Goal: Task Accomplishment & Management: Manage account settings

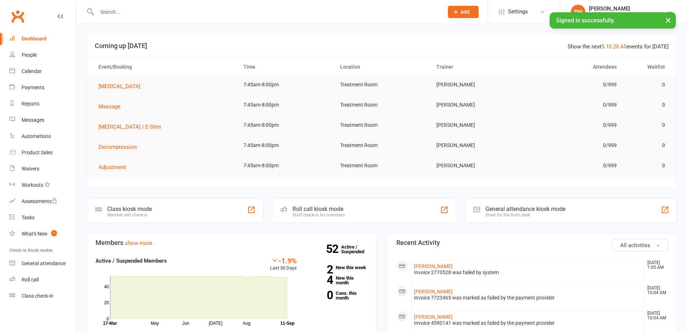
click at [218, 20] on div at bounding box center [263, 11] width 352 height 23
click at [214, 15] on input "text" at bounding box center [267, 12] width 344 height 10
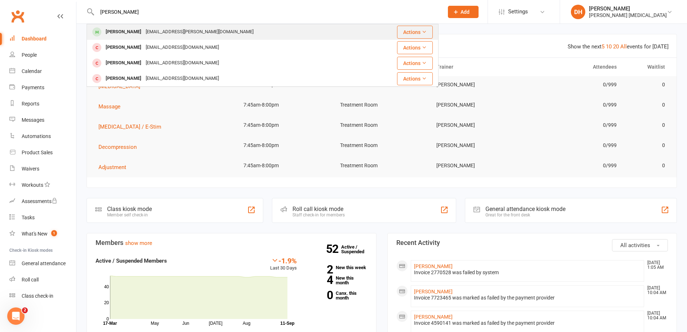
type input "[PERSON_NAME]"
click at [193, 34] on div "[EMAIL_ADDRESS][PERSON_NAME][DOMAIN_NAME]" at bounding box center [200, 32] width 112 height 10
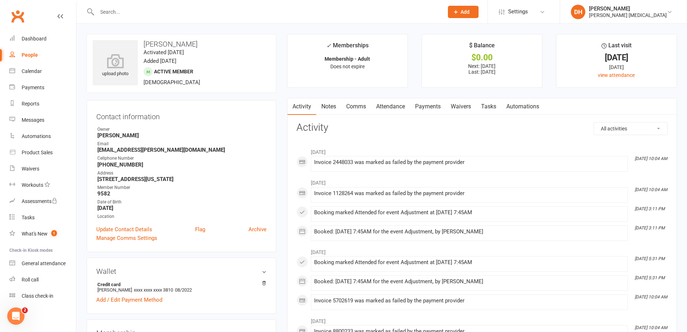
drag, startPoint x: 420, startPoint y: 105, endPoint x: 428, endPoint y: 106, distance: 8.4
click at [422, 105] on link "Payments" at bounding box center [428, 106] width 36 height 17
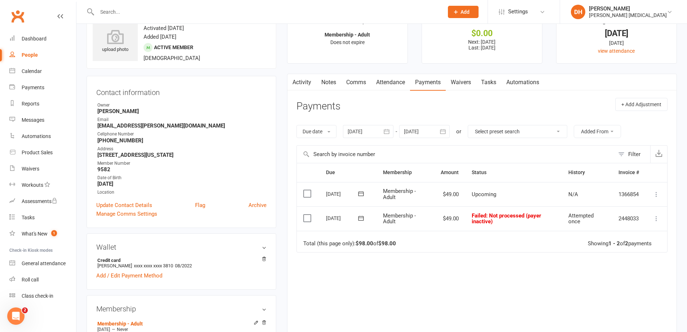
scroll to position [36, 0]
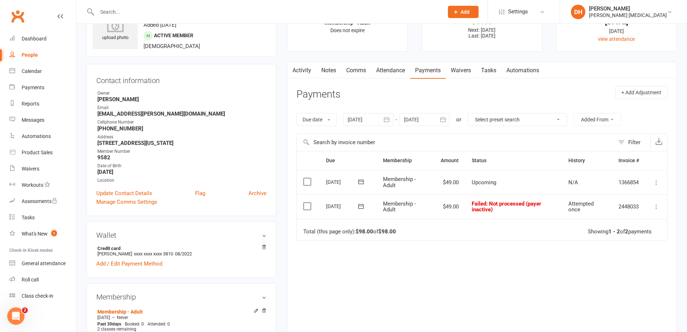
click at [364, 123] on div at bounding box center [368, 119] width 51 height 13
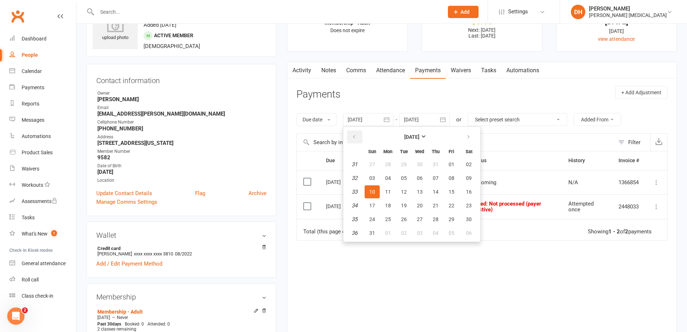
click at [357, 135] on icon "button" at bounding box center [354, 137] width 5 height 6
click at [404, 192] on span "17" at bounding box center [404, 192] width 6 height 6
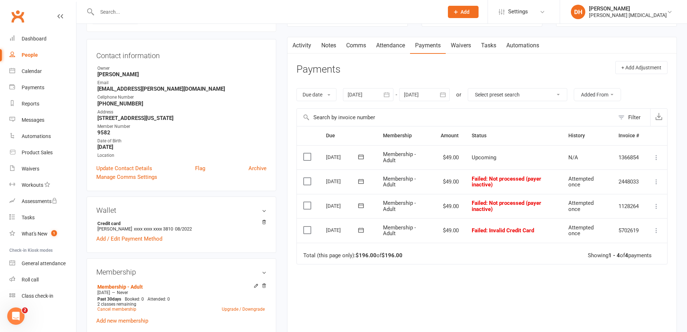
scroll to position [72, 0]
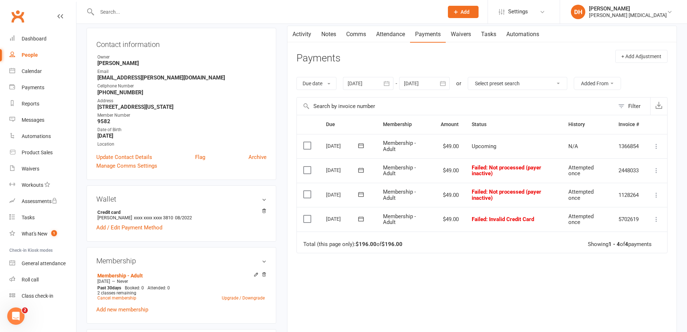
click at [392, 84] on button "button" at bounding box center [387, 83] width 13 height 13
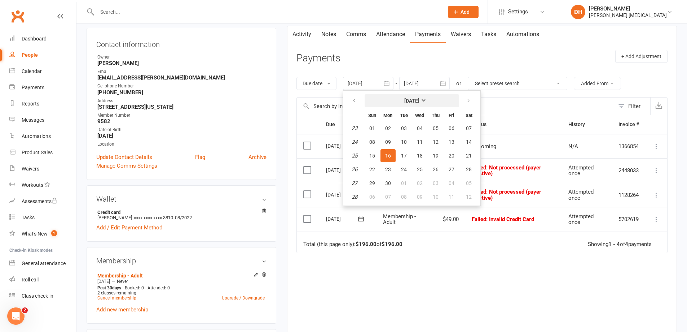
click at [400, 99] on button "[DATE]" at bounding box center [412, 100] width 95 height 13
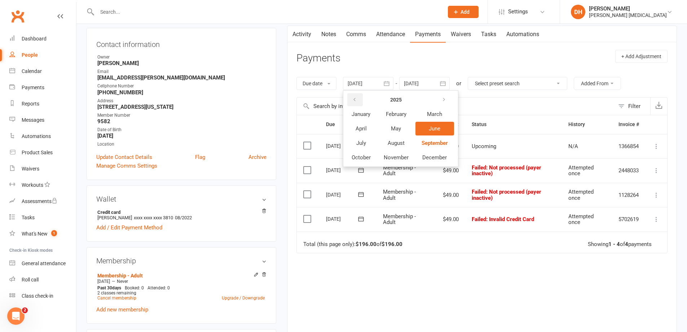
click at [354, 100] on icon "button" at bounding box center [354, 100] width 5 height 6
click at [442, 96] on button "button" at bounding box center [445, 99] width 16 height 13
click at [374, 113] on button "January" at bounding box center [361, 114] width 31 height 14
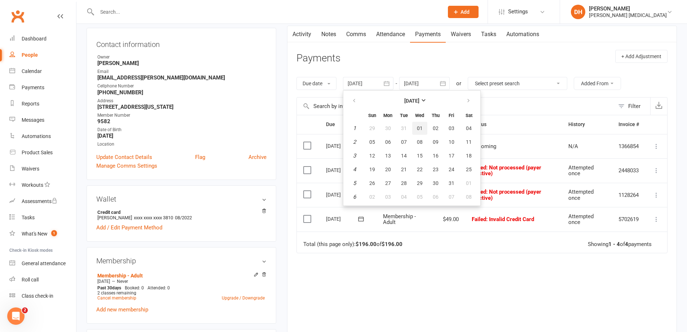
click at [421, 126] on span "01" at bounding box center [420, 128] width 6 height 6
type input "[DATE]"
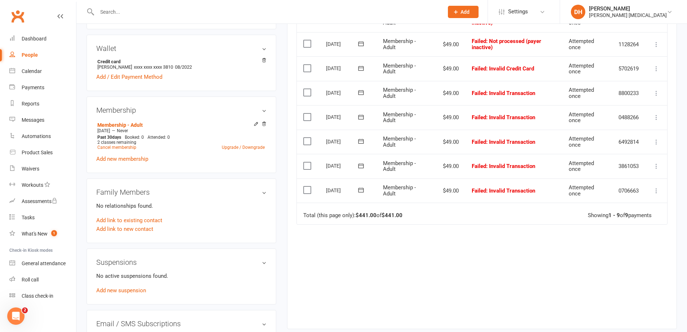
scroll to position [155, 0]
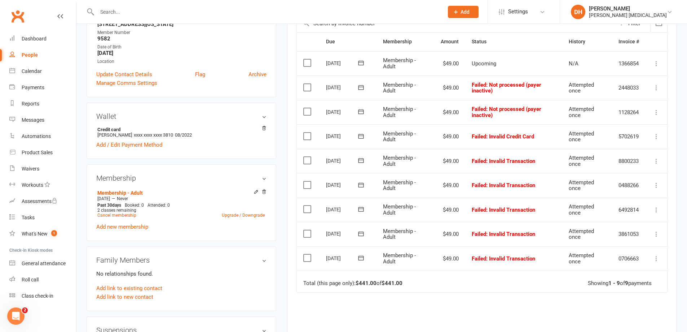
click at [230, 14] on input "text" at bounding box center [267, 12] width 344 height 10
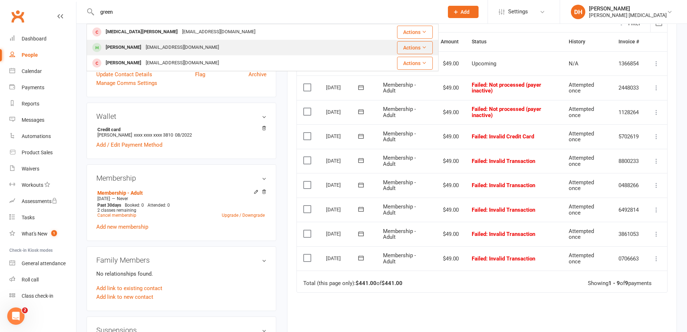
type input "green"
click at [192, 47] on div "[EMAIL_ADDRESS][DOMAIN_NAME]" at bounding box center [183, 47] width 78 height 10
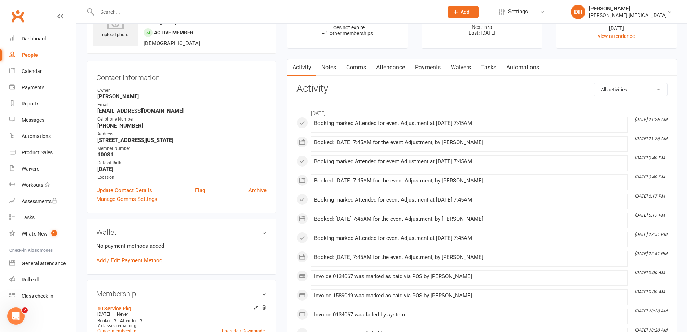
scroll to position [36, 0]
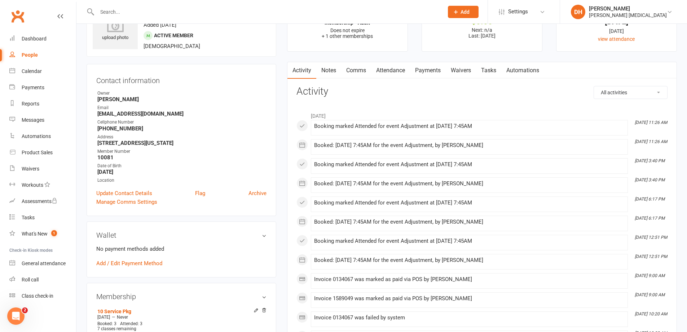
click at [401, 73] on link "Attendance" at bounding box center [390, 70] width 39 height 17
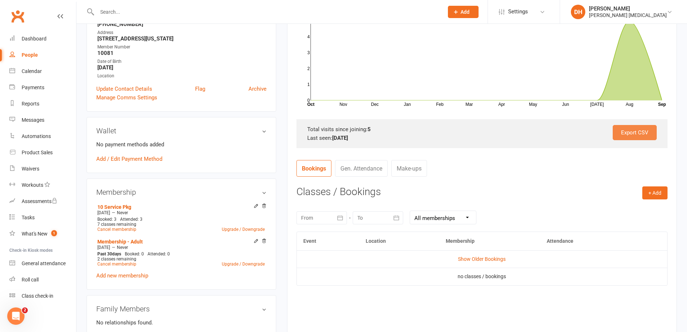
scroll to position [144, 0]
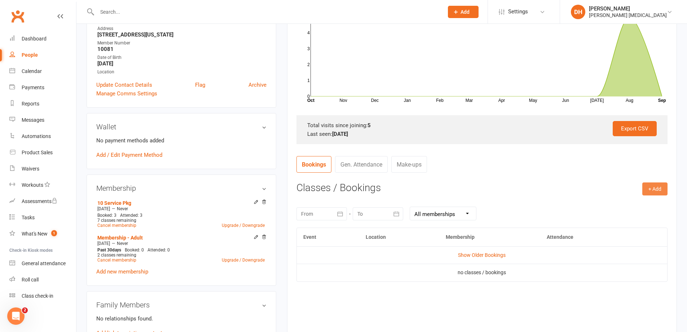
click at [655, 192] on button "+ Add" at bounding box center [655, 188] width 25 height 13
click at [624, 202] on link "Book Event" at bounding box center [631, 205] width 71 height 14
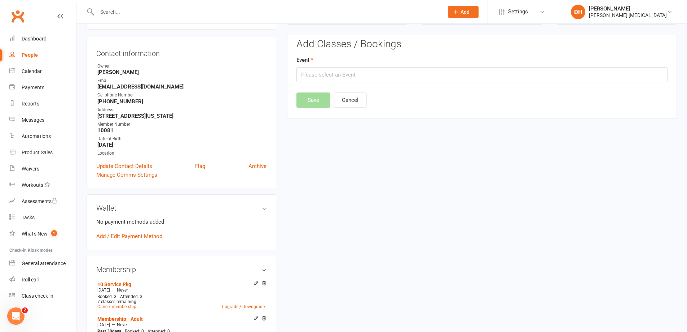
scroll to position [62, 0]
click at [427, 81] on input "text" at bounding box center [482, 76] width 371 height 15
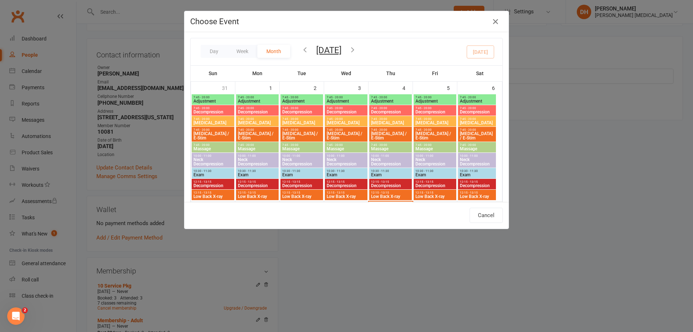
click at [345, 100] on span "Adjustment" at bounding box center [346, 101] width 40 height 4
type input "Adjustment - [DATE] 7:45:00 AM"
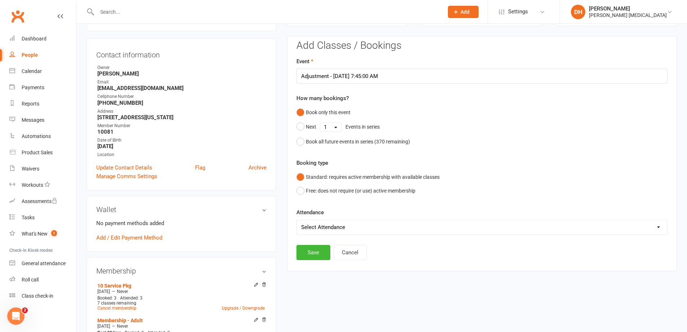
click at [324, 227] on select "Select Attendance Attended Absent" at bounding box center [482, 227] width 371 height 14
select select "0"
click at [297, 220] on select "Select Attendance Attended Absent" at bounding box center [482, 227] width 371 height 14
click at [314, 254] on button "Save" at bounding box center [314, 252] width 34 height 15
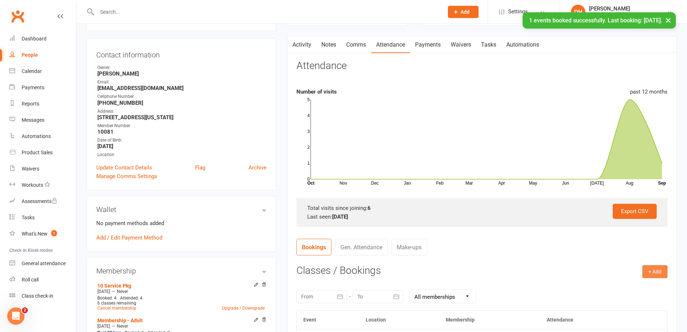
click at [644, 266] on button "+ Add" at bounding box center [655, 271] width 25 height 13
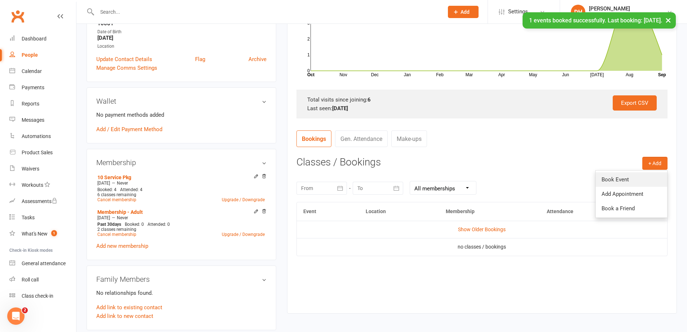
click at [633, 178] on link "Book Event" at bounding box center [631, 179] width 71 height 14
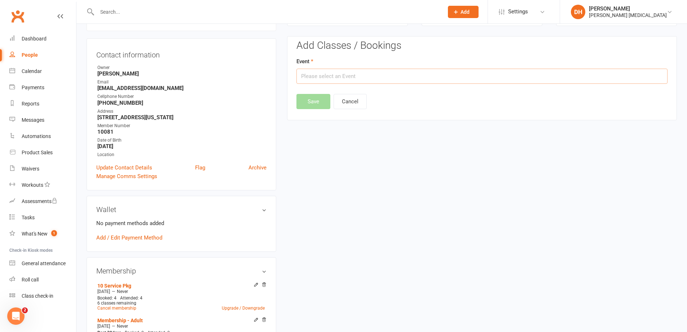
click at [356, 75] on input "text" at bounding box center [482, 76] width 371 height 15
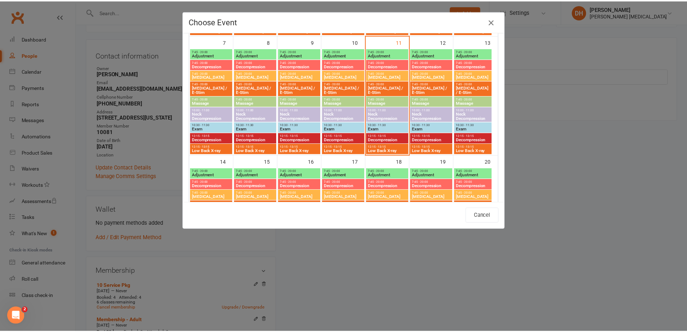
scroll to position [144, 0]
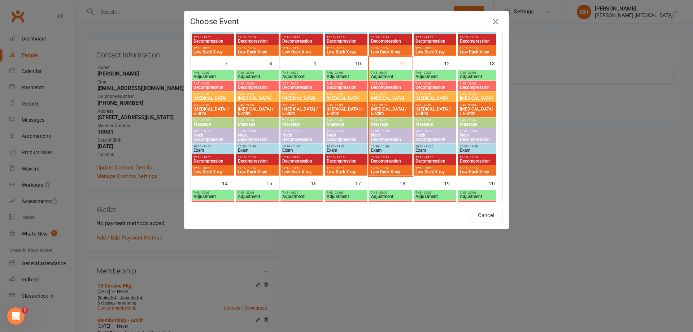
click at [394, 77] on span "Adjustment" at bounding box center [391, 76] width 40 height 4
type input "Adjustment - [DATE] 7:45:00 AM"
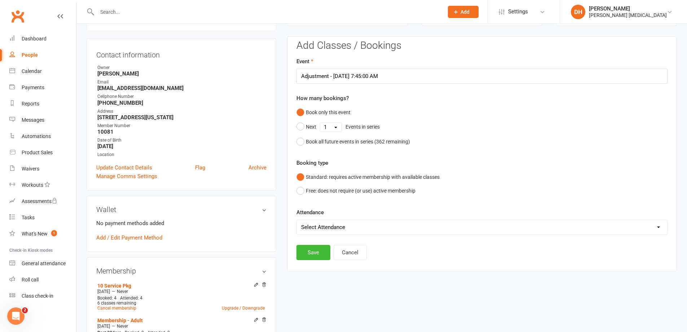
drag, startPoint x: 336, startPoint y: 223, endPoint x: 333, endPoint y: 228, distance: 5.8
click at [336, 223] on select "Select Attendance Attended Absent" at bounding box center [482, 227] width 371 height 14
select select "0"
click at [297, 220] on select "Select Attendance Attended Absent" at bounding box center [482, 227] width 371 height 14
click at [323, 254] on button "Save" at bounding box center [314, 252] width 34 height 15
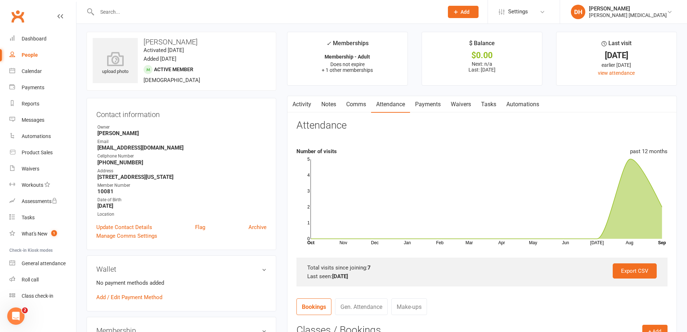
scroll to position [0, 0]
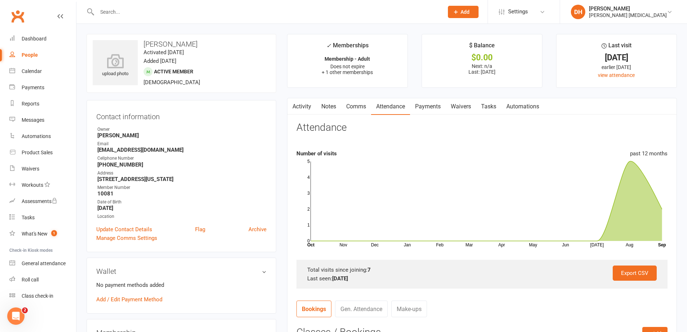
click at [301, 106] on link "Activity" at bounding box center [302, 106] width 29 height 17
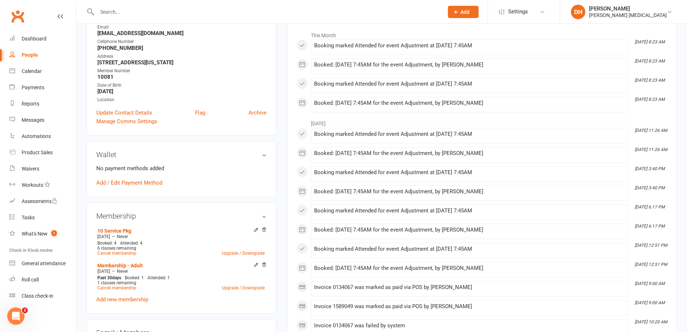
scroll to position [80, 0]
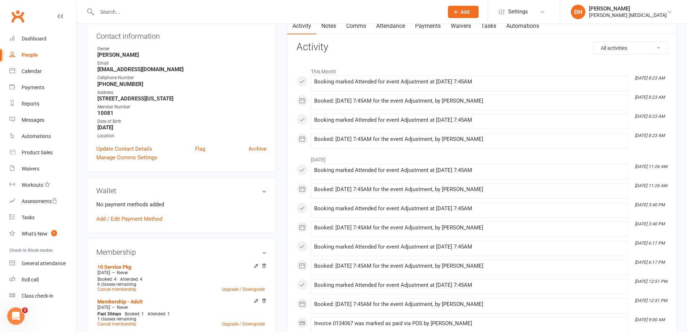
click at [159, 12] on input "text" at bounding box center [267, 12] width 344 height 10
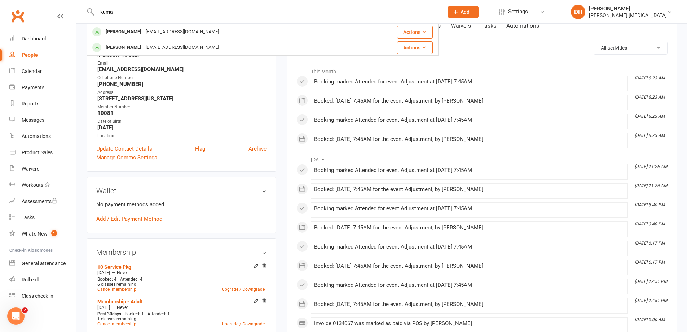
type input "kuma"
click at [171, 117] on ul "Owner [PERSON_NAME] Email [EMAIL_ADDRESS][DOMAIN_NAME] Cellphone Number [PHONE_…" at bounding box center [181, 92] width 170 height 94
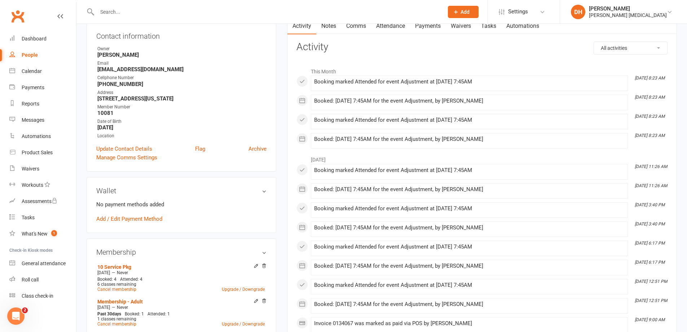
click at [429, 30] on link "Payments" at bounding box center [428, 26] width 36 height 17
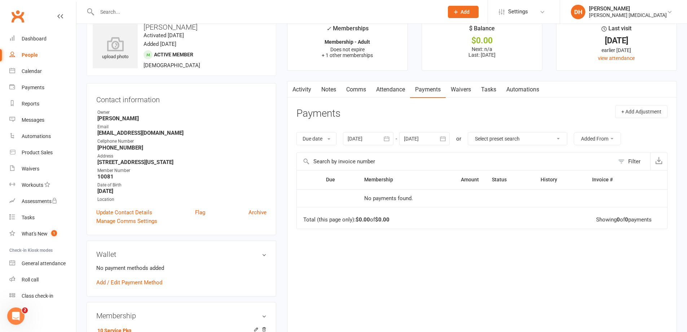
scroll to position [8, 0]
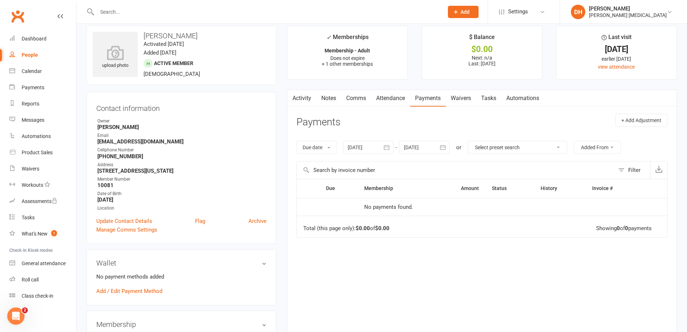
click at [376, 99] on link "Attendance" at bounding box center [390, 98] width 39 height 17
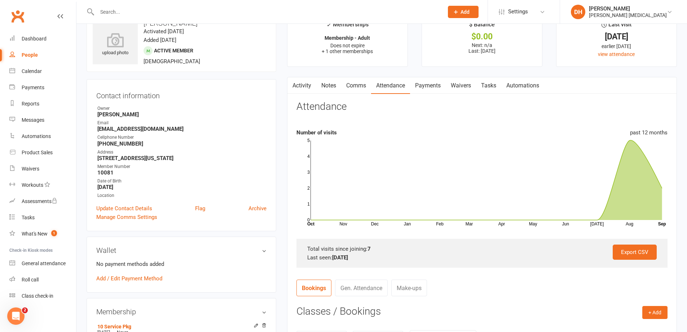
scroll to position [8, 0]
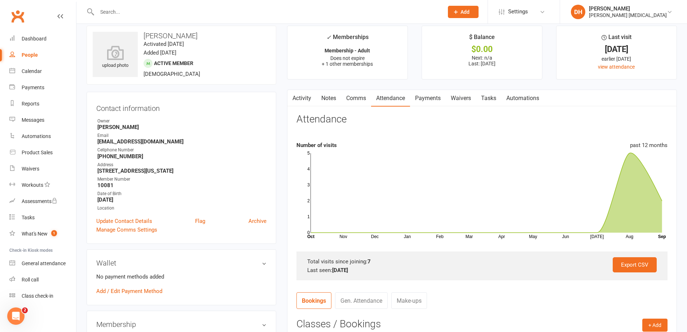
click at [296, 101] on button "button" at bounding box center [292, 98] width 9 height 16
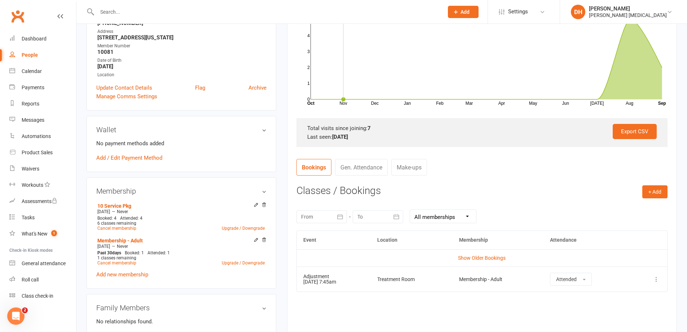
scroll to position [80, 0]
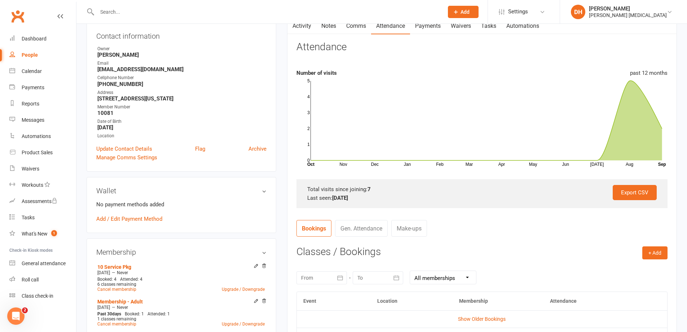
drag, startPoint x: 301, startPoint y: 27, endPoint x: 305, endPoint y: 35, distance: 9.4
click at [301, 27] on link "Activity" at bounding box center [302, 26] width 29 height 17
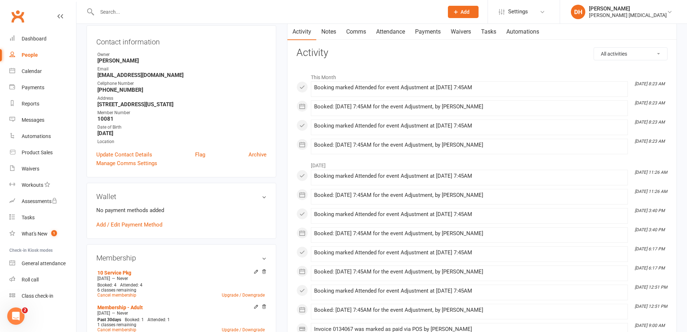
scroll to position [36, 0]
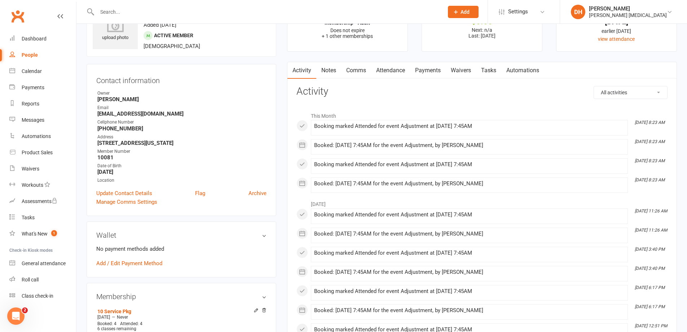
drag, startPoint x: 159, startPoint y: 3, endPoint x: 159, endPoint y: 8, distance: 5.1
click at [159, 4] on div at bounding box center [263, 11] width 352 height 23
click at [158, 10] on input "text" at bounding box center [267, 12] width 344 height 10
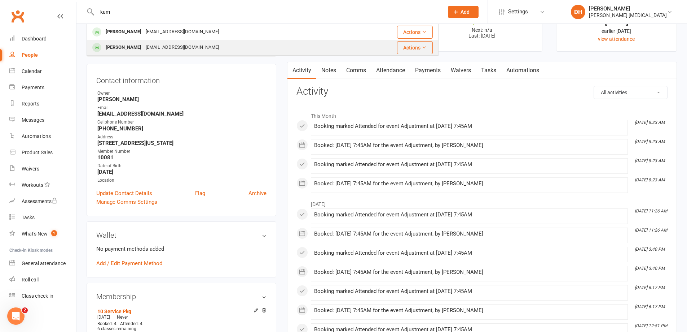
type input "kum"
click at [141, 47] on div "[PERSON_NAME]" at bounding box center [124, 47] width 40 height 10
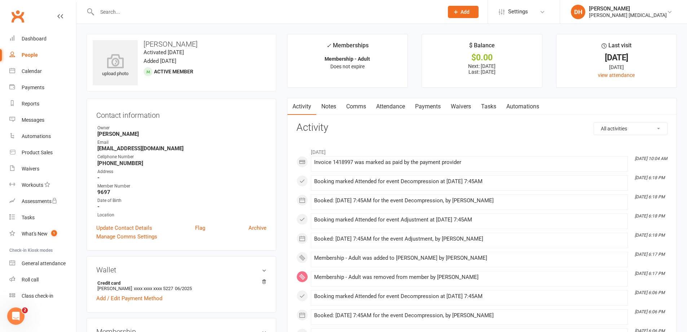
click at [430, 105] on link "Payments" at bounding box center [428, 106] width 36 height 17
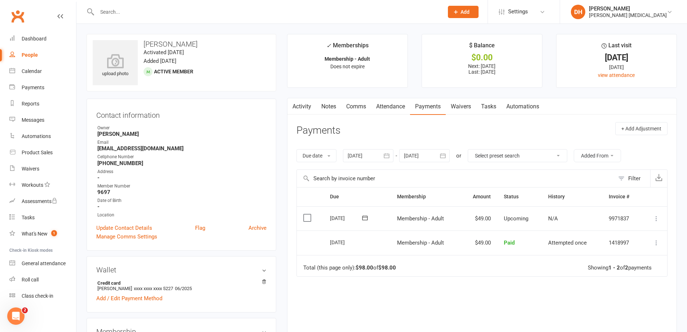
click at [399, 109] on link "Attendance" at bounding box center [390, 106] width 39 height 17
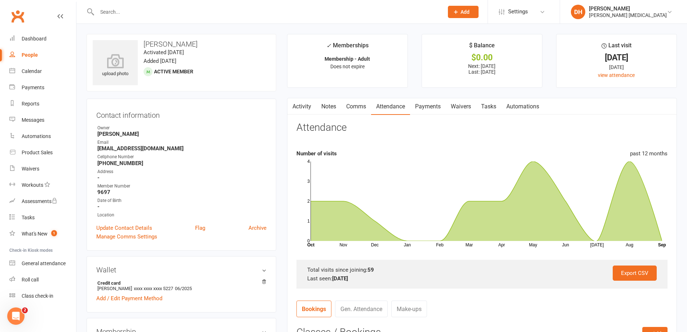
click at [423, 110] on link "Payments" at bounding box center [428, 106] width 36 height 17
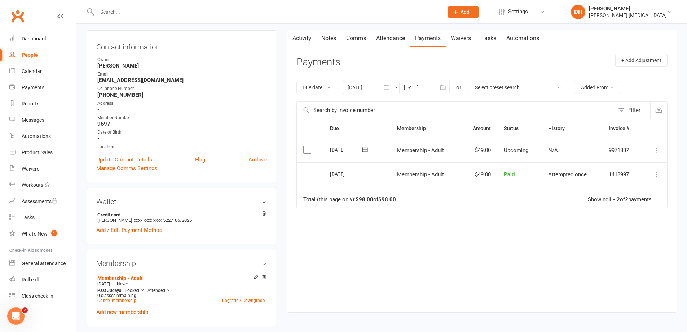
scroll to position [108, 0]
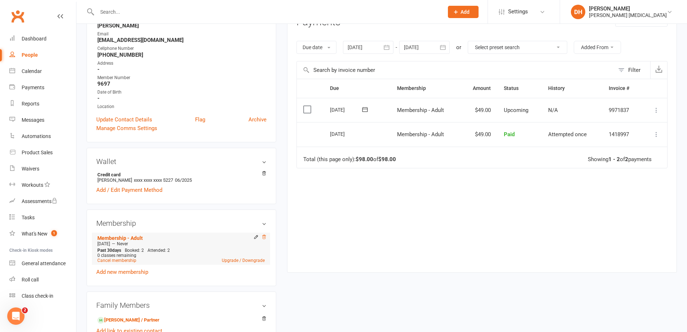
click at [262, 237] on icon at bounding box center [264, 236] width 5 height 5
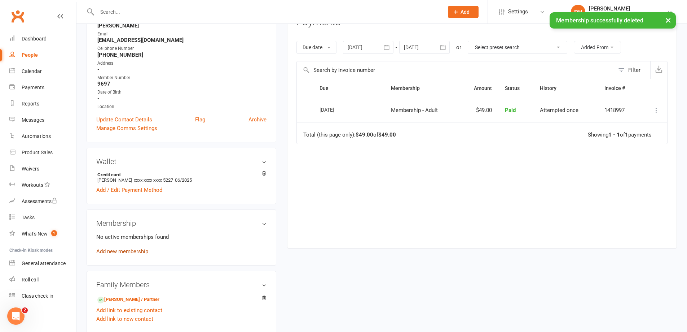
click at [145, 250] on link "Add new membership" at bounding box center [122, 251] width 52 height 6
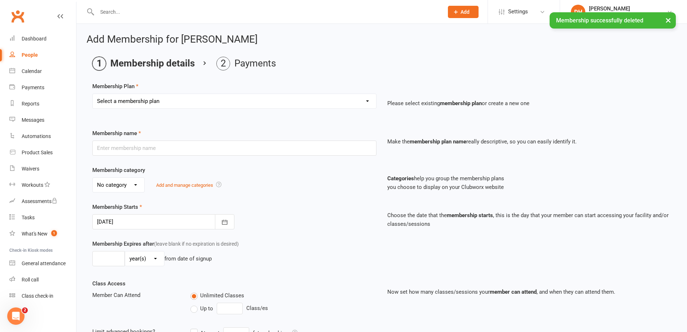
click at [176, 101] on select "Select a membership plan Membership - Insurance Membership - Adult Membership -…" at bounding box center [235, 101] width 284 height 14
select select "1"
click at [93, 94] on select "Select a membership plan Membership - Insurance Membership - Adult Membership -…" at bounding box center [235, 101] width 284 height 14
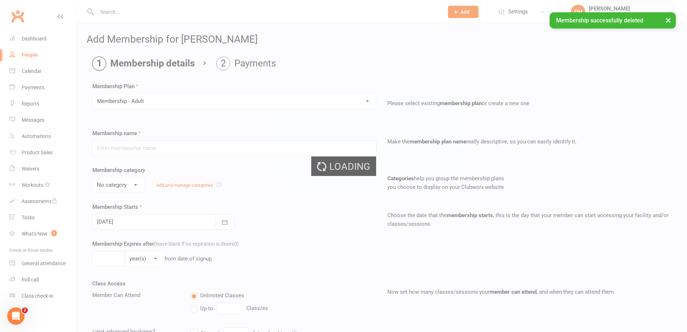
type input "Membership - Adult"
select select "0"
type input "2"
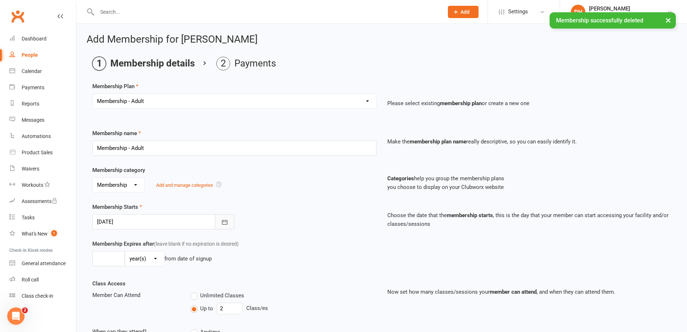
click at [218, 225] on button "button" at bounding box center [224, 221] width 19 height 15
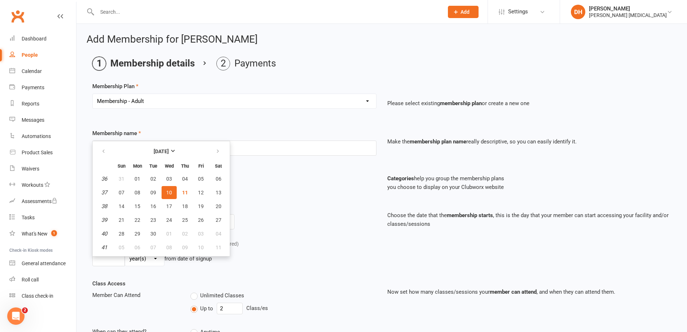
click at [175, 158] on th "[DATE]" at bounding box center [161, 151] width 95 height 16
click at [103, 153] on icon "button" at bounding box center [103, 151] width 5 height 6
click at [154, 151] on strong "[DATE]" at bounding box center [161, 151] width 15 height 6
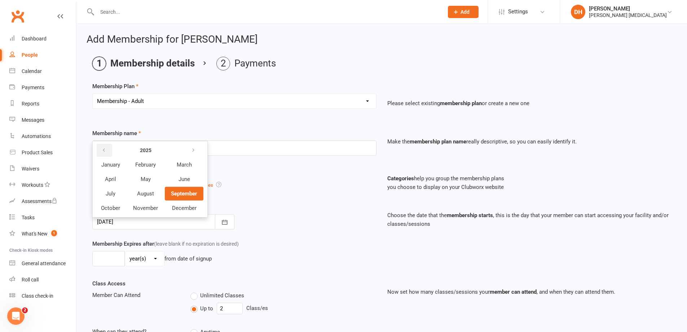
click at [100, 149] on button "button" at bounding box center [105, 150] width 16 height 13
click at [179, 206] on span "December" at bounding box center [184, 208] width 25 height 6
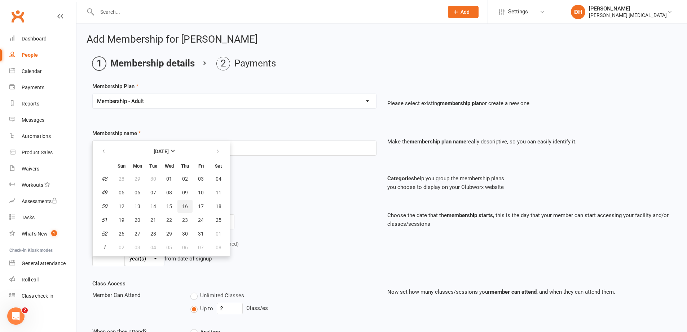
click at [183, 203] on span "16" at bounding box center [185, 206] width 6 height 6
type input "[DATE]"
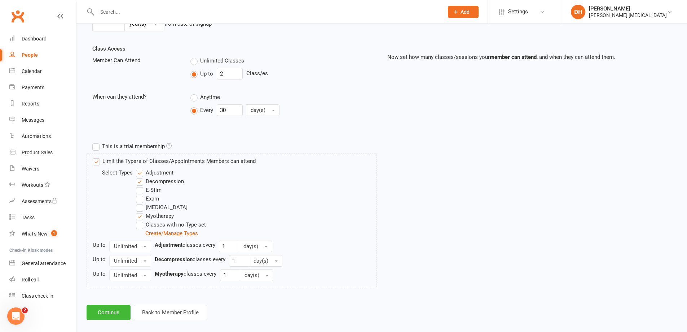
scroll to position [243, 0]
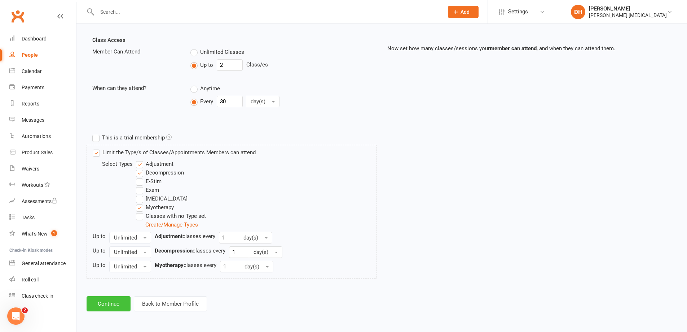
click at [109, 300] on button "Continue" at bounding box center [109, 303] width 44 height 15
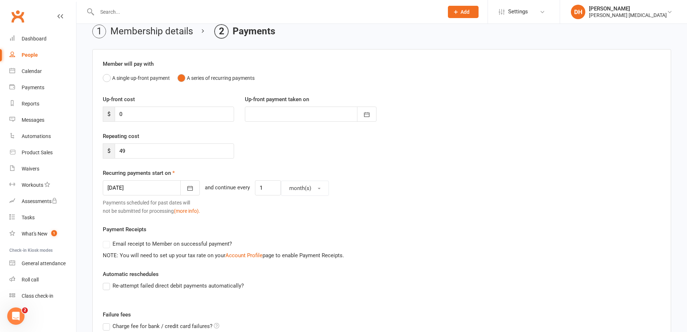
scroll to position [72, 0]
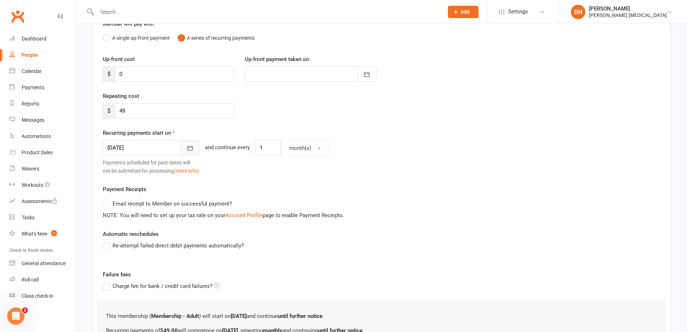
click at [186, 148] on button "button" at bounding box center [189, 147] width 19 height 15
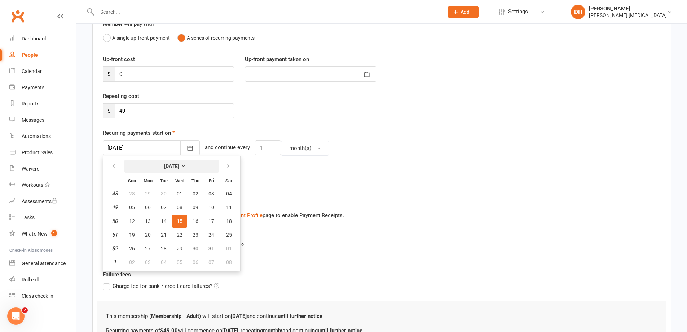
click at [177, 160] on button "[DATE]" at bounding box center [171, 165] width 95 height 13
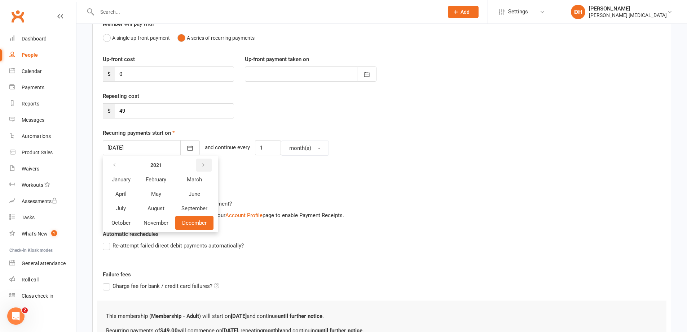
click at [200, 162] on button "button" at bounding box center [204, 164] width 16 height 13
click at [196, 209] on span "September" at bounding box center [194, 208] width 26 height 6
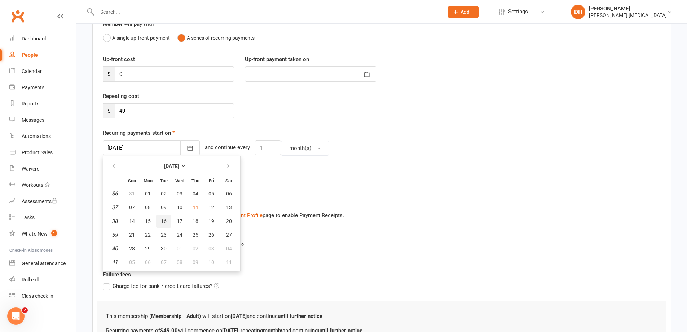
click at [160, 222] on button "16" at bounding box center [163, 220] width 15 height 13
type input "[DATE]"
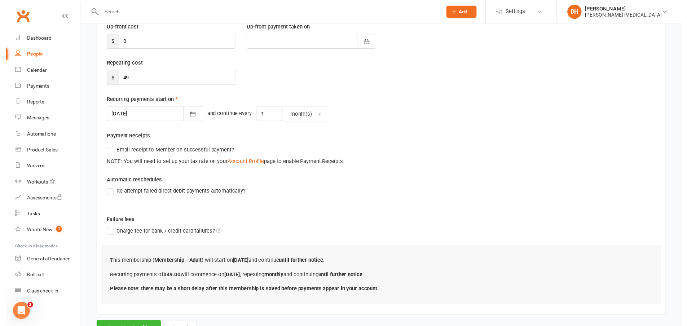
scroll to position [135, 0]
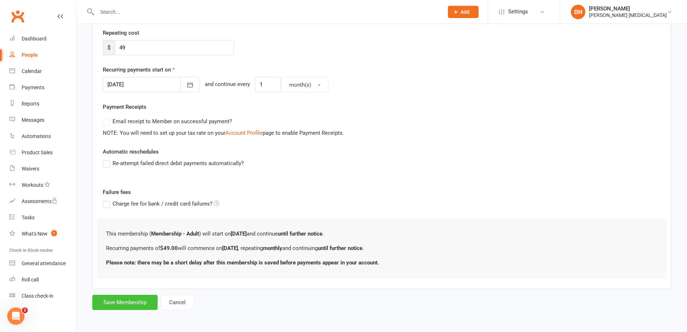
click at [125, 300] on button "Save Membership" at bounding box center [124, 301] width 65 height 15
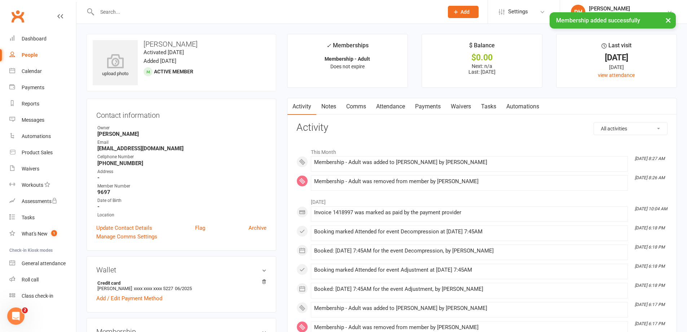
click at [402, 106] on link "Attendance" at bounding box center [390, 106] width 39 height 17
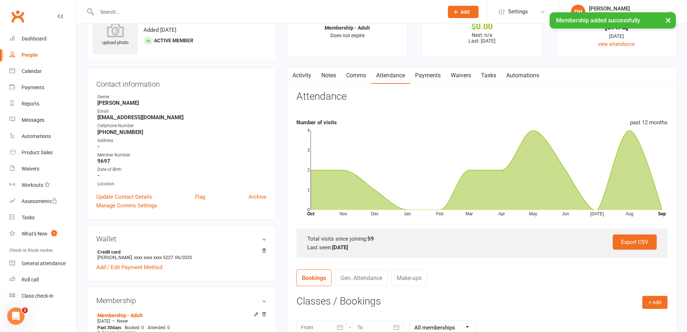
scroll to position [180, 0]
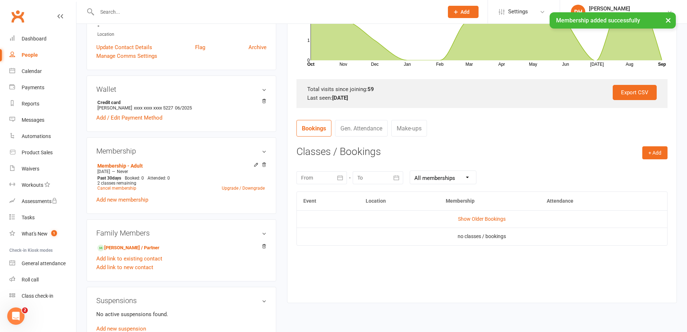
click at [637, 155] on h3 "Classes / Bookings" at bounding box center [482, 151] width 371 height 11
click at [641, 154] on h3 "Classes / Bookings" at bounding box center [482, 151] width 371 height 11
click at [647, 156] on button "+ Add" at bounding box center [655, 152] width 25 height 13
drag, startPoint x: 607, startPoint y: 178, endPoint x: 608, endPoint y: 170, distance: 8.1
click at [608, 170] on ul "Book Event Add Appointment Book a Friend" at bounding box center [632, 183] width 72 height 48
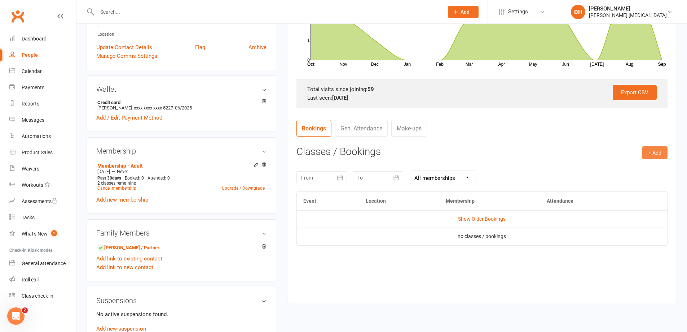
click at [646, 154] on button "+ Add" at bounding box center [655, 152] width 25 height 13
click at [620, 169] on link "Book Event" at bounding box center [631, 169] width 71 height 14
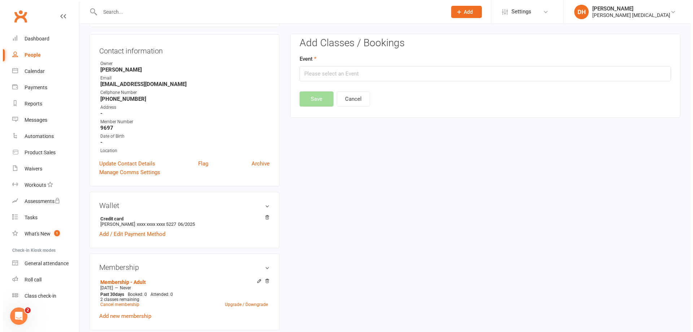
scroll to position [62, 0]
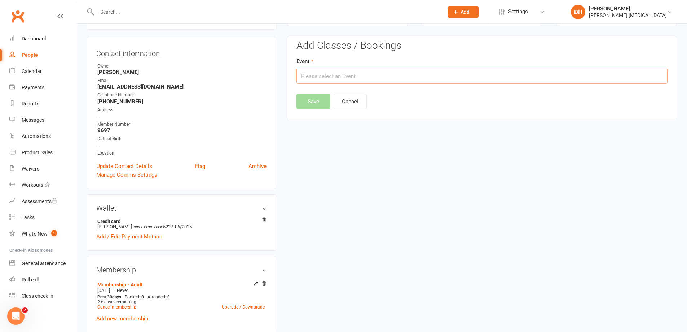
click at [401, 80] on input "text" at bounding box center [482, 76] width 371 height 15
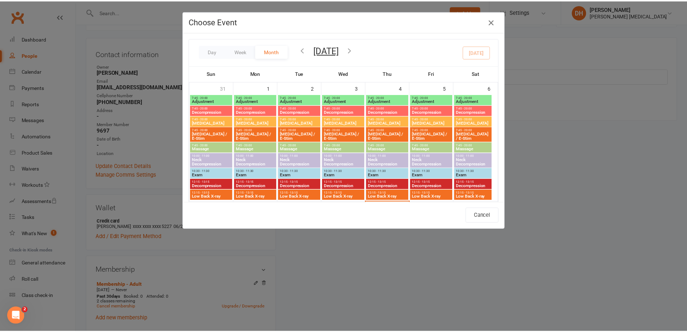
scroll to position [180, 0]
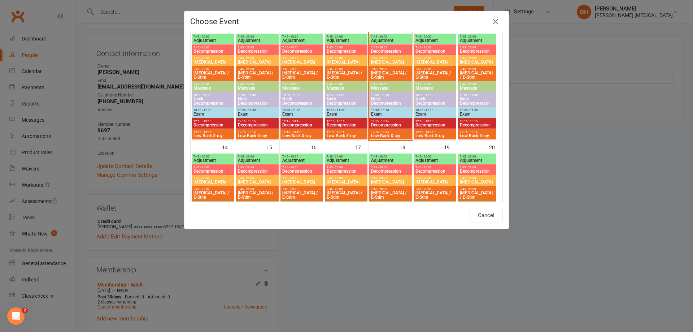
click at [387, 40] on span "Adjustment" at bounding box center [391, 40] width 40 height 4
type input "Adjustment - [DATE] 7:45:00 AM"
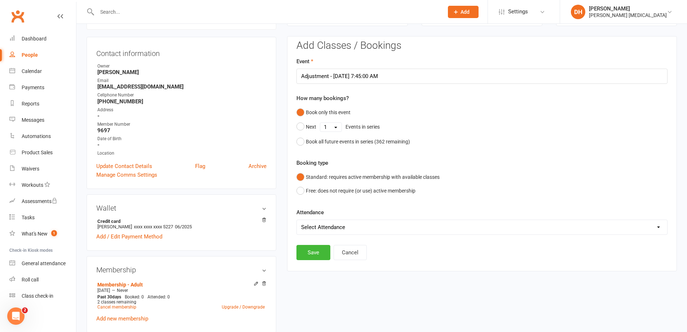
click at [361, 229] on select "Select Attendance Attended Absent" at bounding box center [482, 227] width 371 height 14
select select "0"
click at [297, 220] on select "Select Attendance Attended Absent" at bounding box center [482, 227] width 371 height 14
click at [325, 247] on button "Save" at bounding box center [314, 252] width 34 height 15
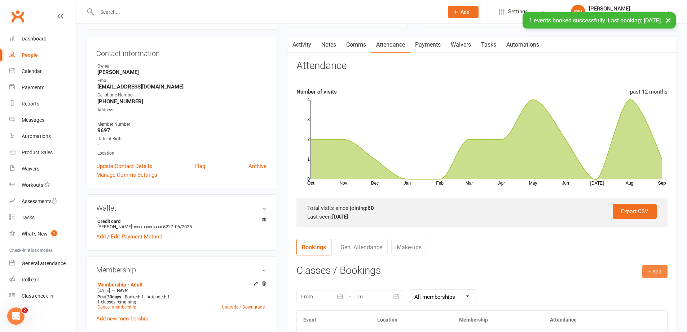
click at [656, 270] on button "+ Add" at bounding box center [655, 271] width 25 height 13
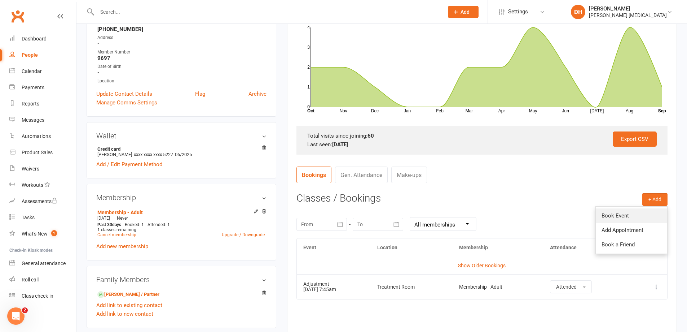
click at [620, 215] on link "Book Event" at bounding box center [631, 215] width 71 height 14
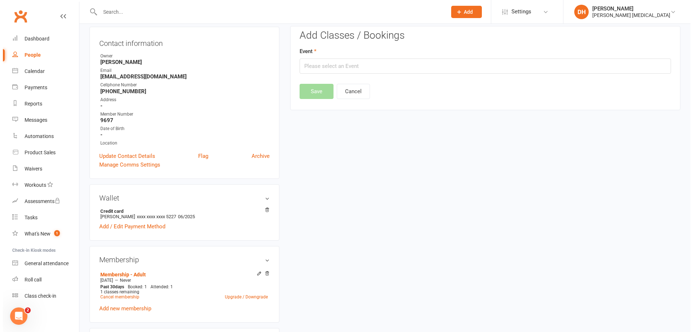
scroll to position [62, 0]
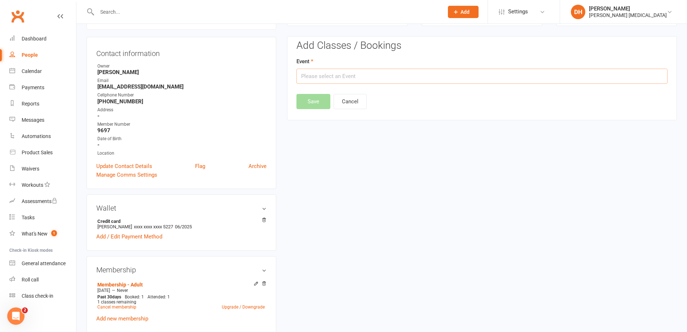
click at [355, 75] on input "text" at bounding box center [482, 76] width 371 height 15
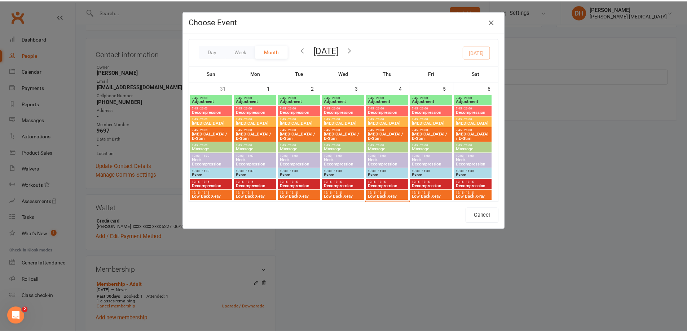
scroll to position [180, 0]
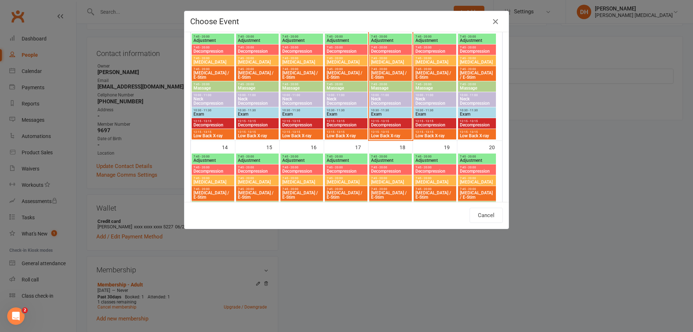
click at [384, 173] on span "Decompression" at bounding box center [391, 171] width 40 height 4
type input "Decompression - [DATE] 7:45:00 AM"
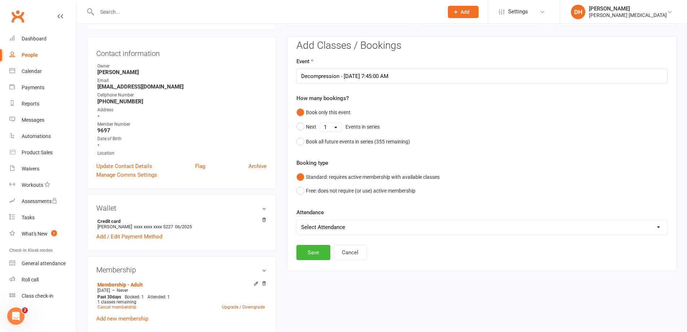
click at [342, 227] on select "Select Attendance Attended Absent" at bounding box center [482, 227] width 371 height 14
select select "0"
click at [297, 220] on select "Select Attendance Attended Absent" at bounding box center [482, 227] width 371 height 14
click at [312, 250] on button "Save" at bounding box center [314, 252] width 34 height 15
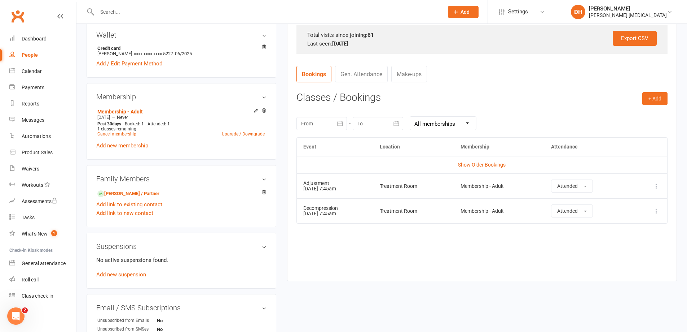
scroll to position [134, 0]
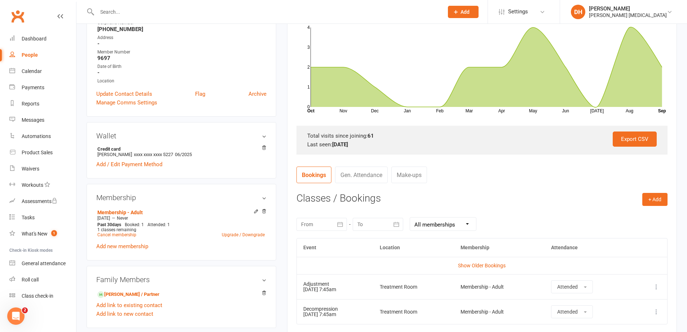
click at [133, 14] on input "text" at bounding box center [267, 12] width 344 height 10
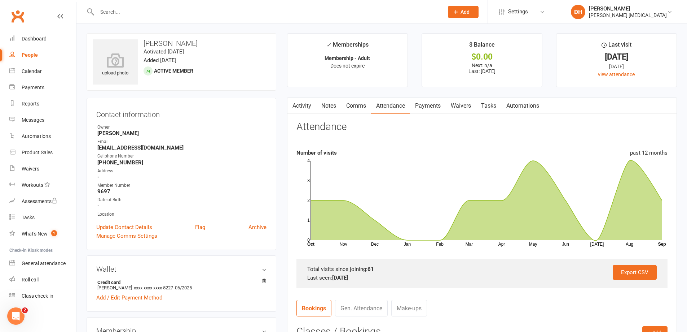
scroll to position [0, 0]
click at [309, 109] on link "Activity" at bounding box center [302, 106] width 29 height 17
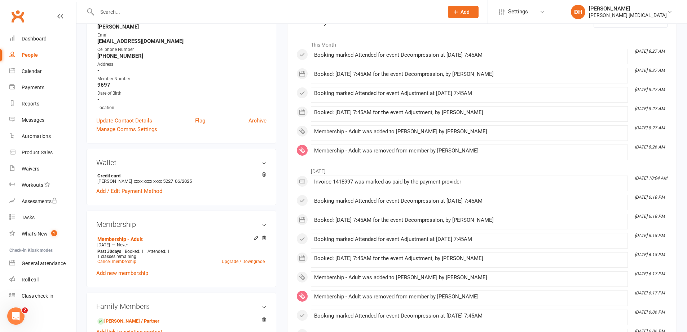
scroll to position [144, 0]
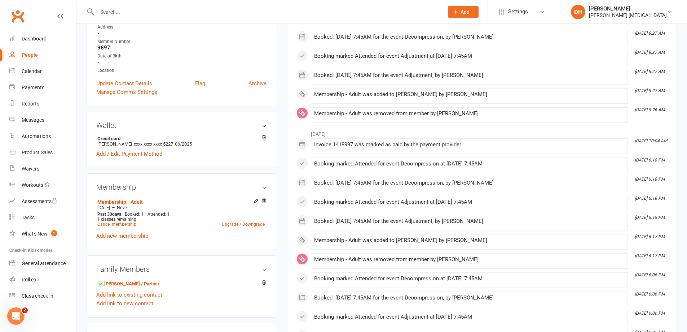
drag, startPoint x: 108, startPoint y: 10, endPoint x: 110, endPoint y: 0, distance: 10.0
click at [109, 10] on input "text" at bounding box center [267, 12] width 344 height 10
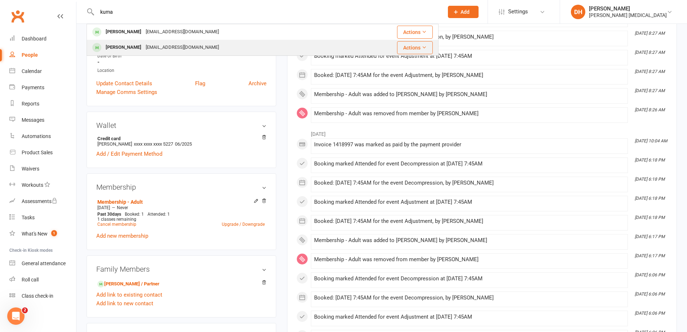
type input "kuma"
click at [144, 45] on div "[PERSON_NAME]" at bounding box center [124, 47] width 40 height 10
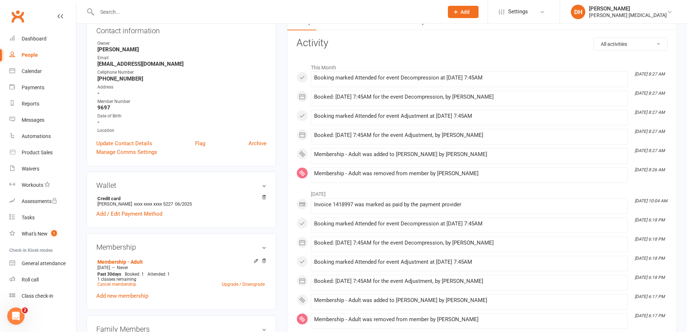
scroll to position [72, 0]
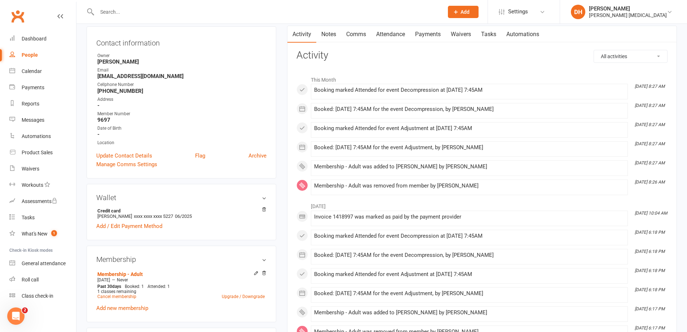
click at [213, 10] on input "text" at bounding box center [267, 12] width 344 height 10
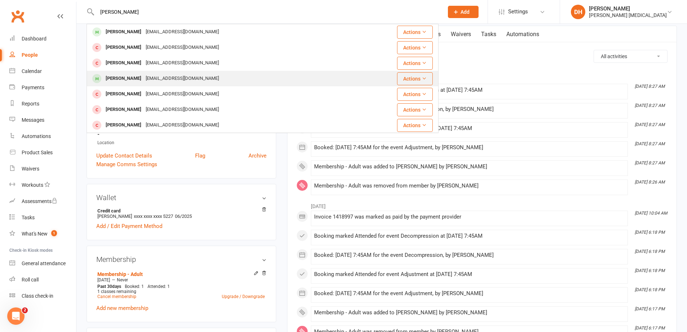
type input "[PERSON_NAME]"
click at [169, 75] on div "[EMAIL_ADDRESS][DOMAIN_NAME]" at bounding box center [183, 78] width 78 height 10
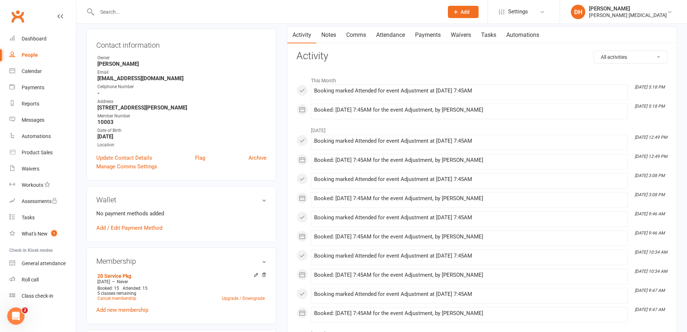
scroll to position [72, 0]
drag, startPoint x: 396, startPoint y: 34, endPoint x: 392, endPoint y: 37, distance: 5.1
click at [396, 33] on link "Attendance" at bounding box center [390, 34] width 39 height 17
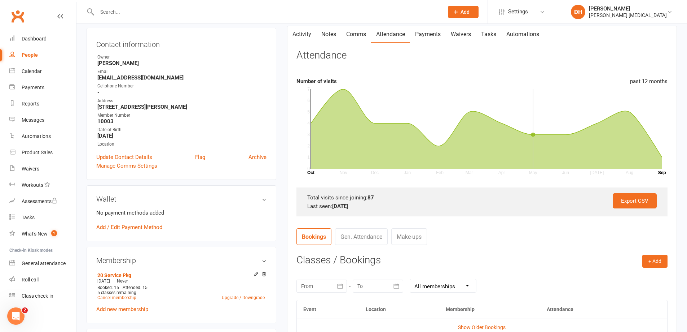
scroll to position [217, 0]
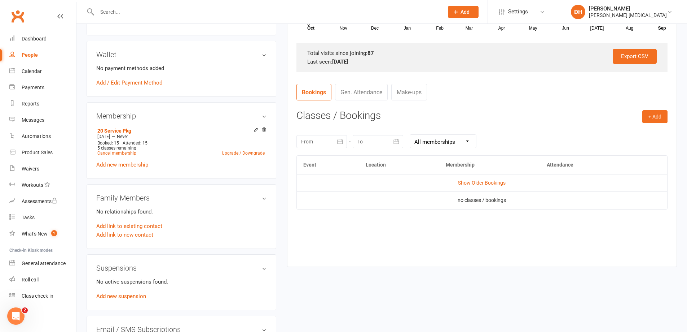
click at [650, 124] on div "+ Add Book Event Add Appointment Book a Friend Classes / Bookings [DATE] Sun Mo…" at bounding box center [482, 182] width 371 height 145
click at [650, 121] on button "+ Add" at bounding box center [655, 116] width 25 height 13
drag, startPoint x: 635, startPoint y: 133, endPoint x: 560, endPoint y: 106, distance: 79.5
click at [560, 106] on contact-attendance "Attendance Number of visits past 12 months Nov Dec Jan Feb Mar Apr May Jun [DAT…" at bounding box center [482, 80] width 371 height 350
drag, startPoint x: 560, startPoint y: 106, endPoint x: 498, endPoint y: 95, distance: 63.4
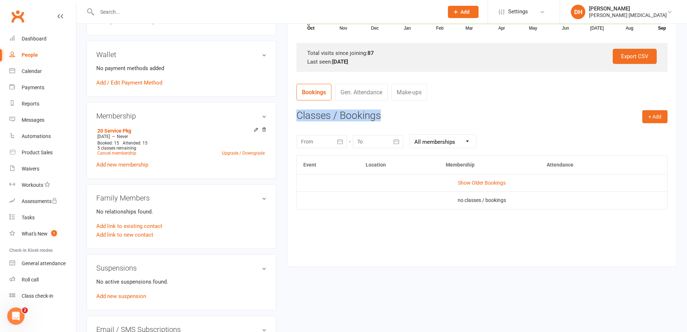
click at [560, 106] on contact-attendance "Attendance Number of visits past 12 months Nov Dec Jan Feb Mar Apr May Jun [DAT…" at bounding box center [482, 80] width 371 height 350
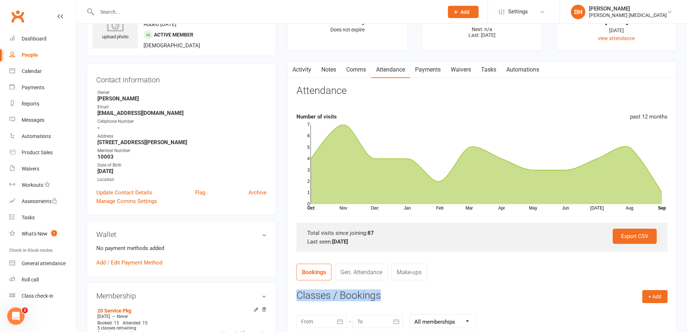
scroll to position [36, 0]
click at [309, 68] on link "Activity" at bounding box center [302, 70] width 29 height 17
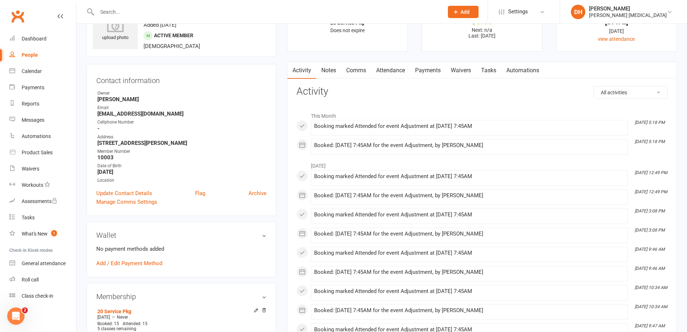
click at [434, 72] on link "Payments" at bounding box center [428, 70] width 36 height 17
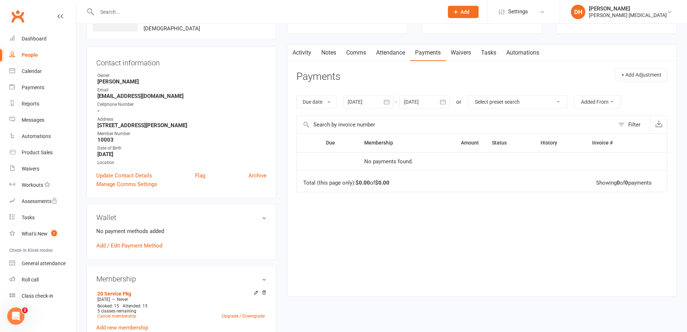
scroll to position [36, 0]
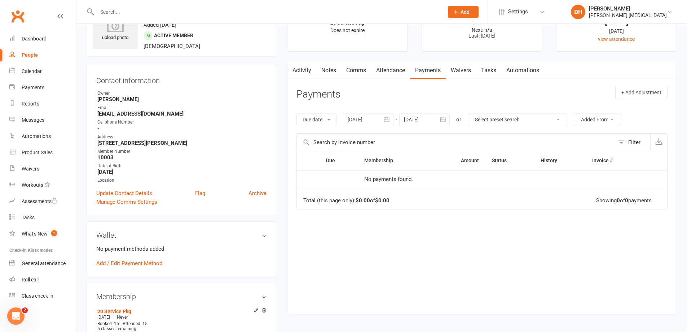
drag, startPoint x: 393, startPoint y: 69, endPoint x: 393, endPoint y: 79, distance: 10.5
click at [393, 72] on link "Attendance" at bounding box center [390, 70] width 39 height 17
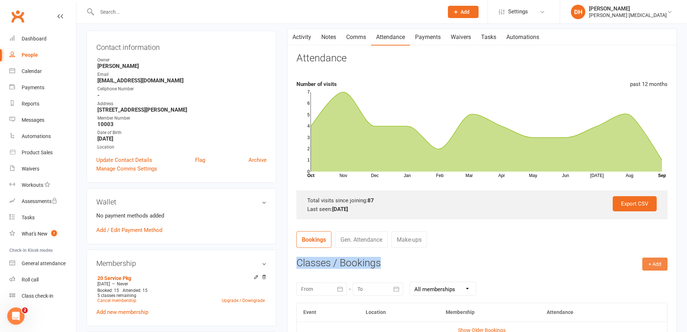
scroll to position [108, 0]
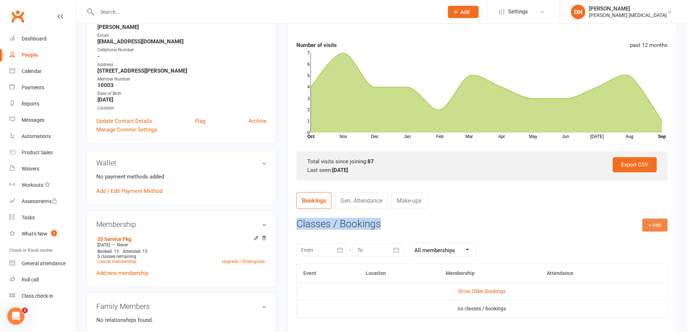
click at [664, 225] on button "+ Add" at bounding box center [655, 224] width 25 height 13
click at [623, 252] on link "Add Appointment" at bounding box center [631, 255] width 71 height 14
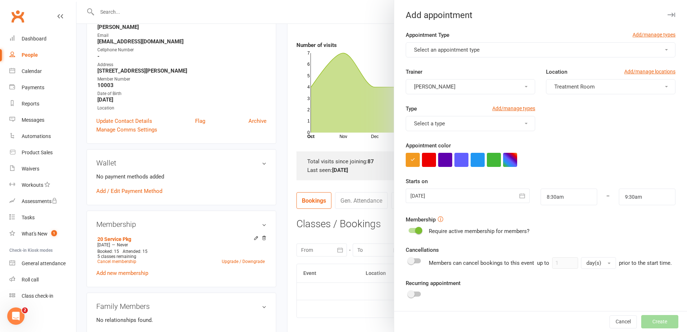
click at [196, 124] on div at bounding box center [381, 166] width 611 height 332
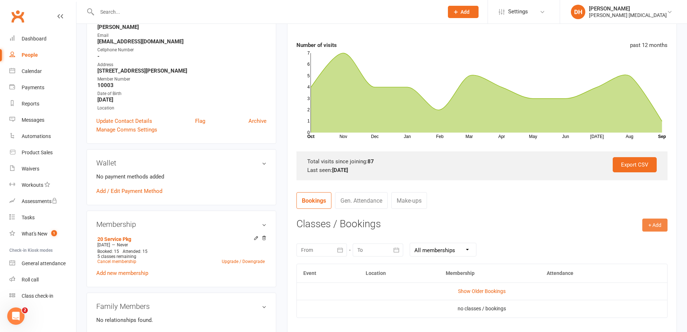
click at [648, 226] on button "+ Add" at bounding box center [655, 224] width 25 height 13
click at [642, 239] on link "Book Event" at bounding box center [631, 241] width 71 height 14
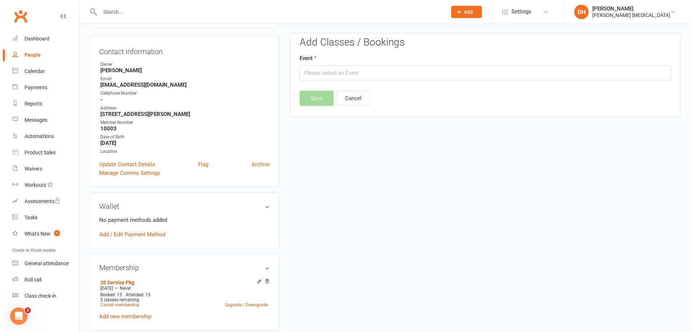
scroll to position [62, 0]
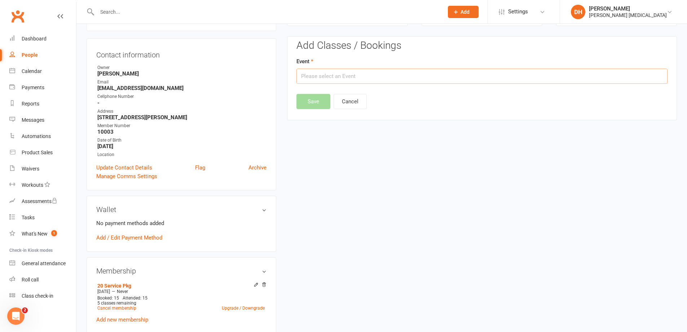
click at [341, 78] on input "text" at bounding box center [482, 76] width 371 height 15
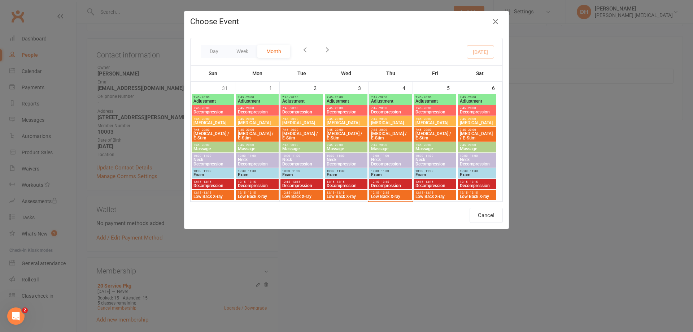
click at [341, 219] on span "Adjustment" at bounding box center [346, 221] width 40 height 4
type input "Adjustment - [DATE] 7:45:00 AM"
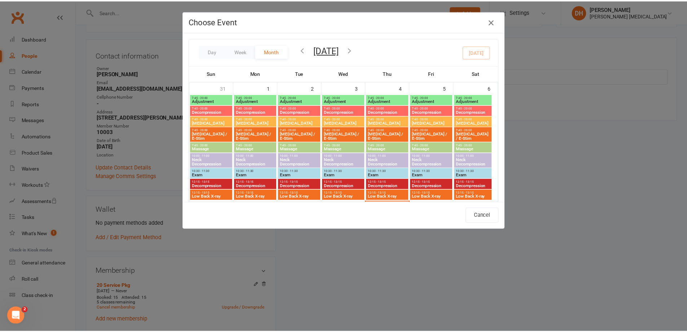
scroll to position [108, 0]
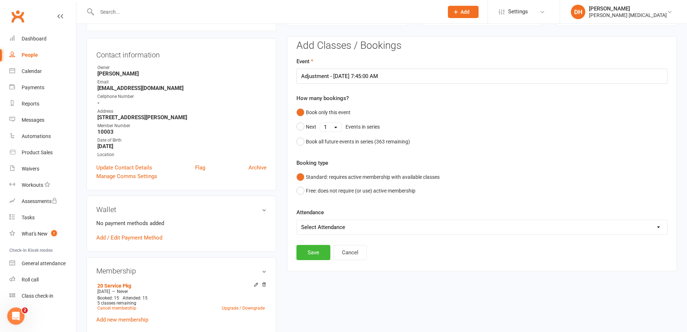
click at [342, 227] on select "Select Attendance Attended Absent" at bounding box center [482, 227] width 371 height 14
select select "0"
click at [297, 220] on select "Select Attendance Attended Absent" at bounding box center [482, 227] width 371 height 14
click at [303, 259] on button "Save" at bounding box center [314, 252] width 34 height 15
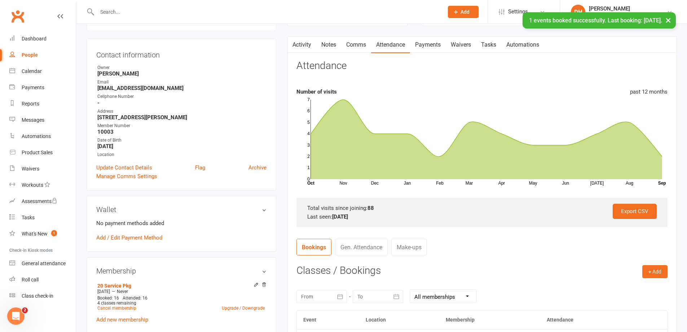
click at [152, 12] on div "× 1 events booked successfully. Last booking: [DATE]." at bounding box center [339, 12] width 678 height 0
drag, startPoint x: 101, startPoint y: 12, endPoint x: 111, endPoint y: 9, distance: 10.3
click at [102, 12] on ui-view "Prospect Member Non-attending contact Class / event Appointment Task Bulk messa…" at bounding box center [343, 285] width 687 height 691
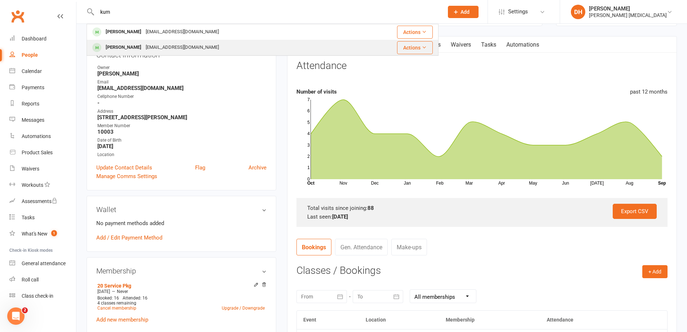
type input "kum"
click at [128, 44] on div "[PERSON_NAME]" at bounding box center [124, 47] width 40 height 10
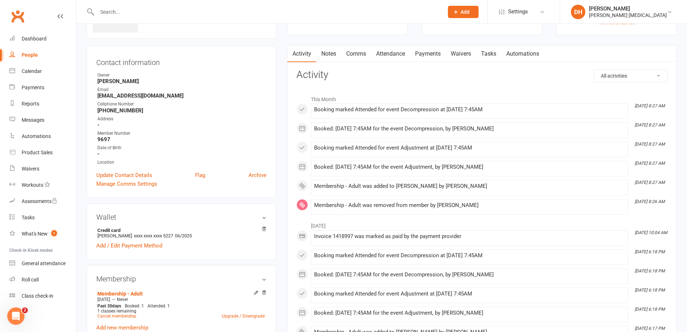
scroll to position [36, 0]
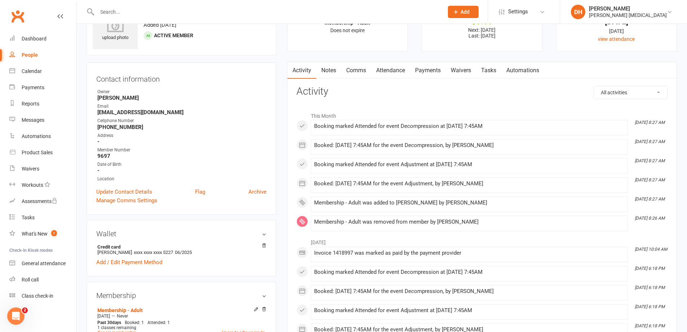
drag, startPoint x: 349, startPoint y: 131, endPoint x: 328, endPoint y: 125, distance: 21.8
click at [328, 125] on div "Booking marked Attended for event Decompression at [DATE] 7:45AM" at bounding box center [469, 126] width 311 height 6
click at [314, 123] on span at bounding box center [314, 123] width 0 height 0
drag, startPoint x: 398, startPoint y: 71, endPoint x: 382, endPoint y: 71, distance: 15.2
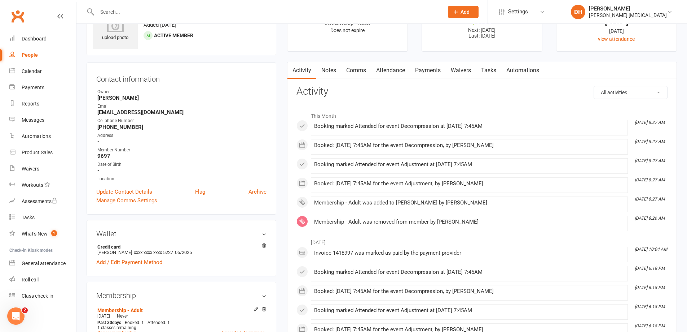
click at [398, 71] on link "Attendance" at bounding box center [390, 70] width 39 height 17
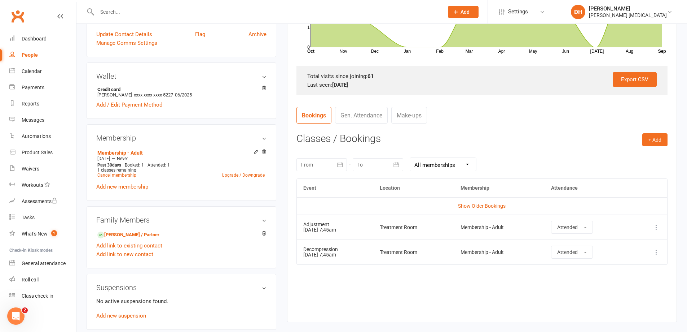
scroll to position [217, 0]
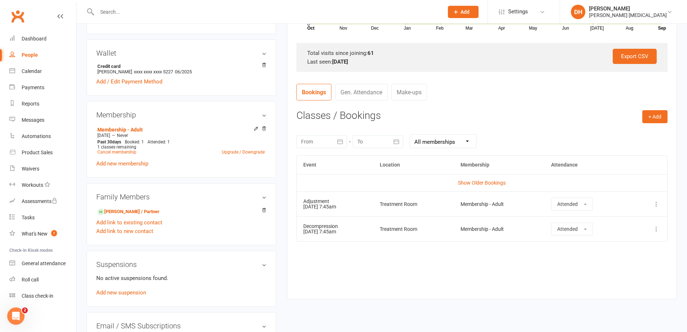
click at [658, 228] on icon at bounding box center [656, 228] width 7 height 7
click at [603, 272] on link "Remove booking" at bounding box center [624, 271] width 71 height 14
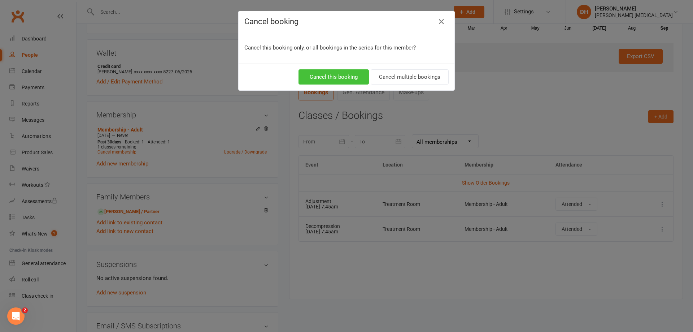
click at [337, 78] on button "Cancel this booking" at bounding box center [333, 76] width 70 height 15
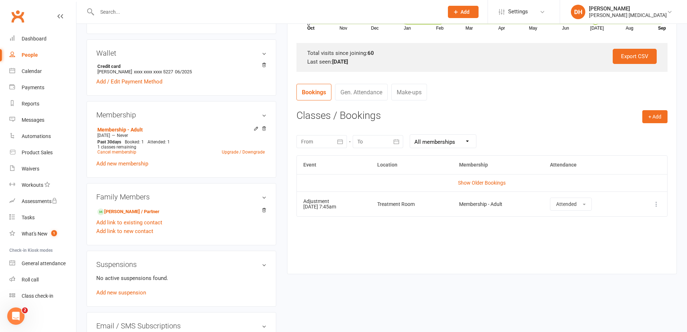
click at [654, 202] on icon at bounding box center [656, 203] width 7 height 7
click at [612, 246] on link "Remove booking" at bounding box center [624, 247] width 71 height 14
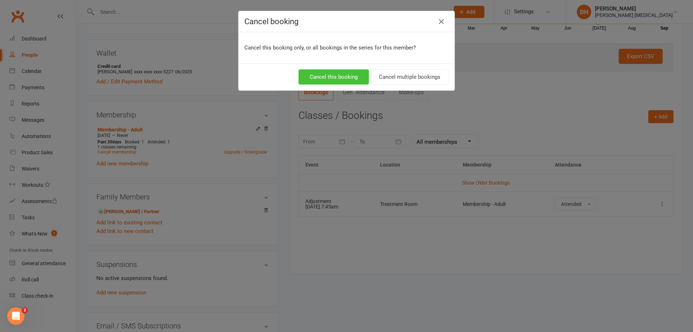
click at [334, 79] on button "Cancel this booking" at bounding box center [333, 76] width 70 height 15
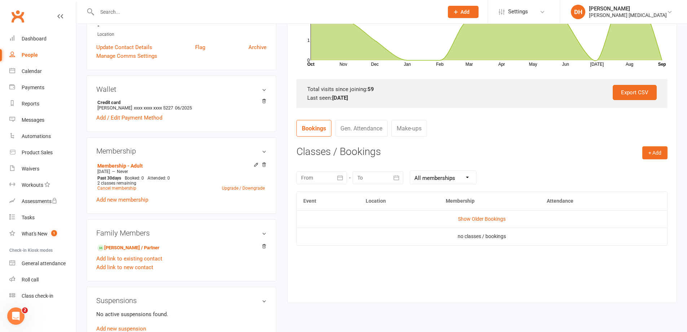
scroll to position [72, 0]
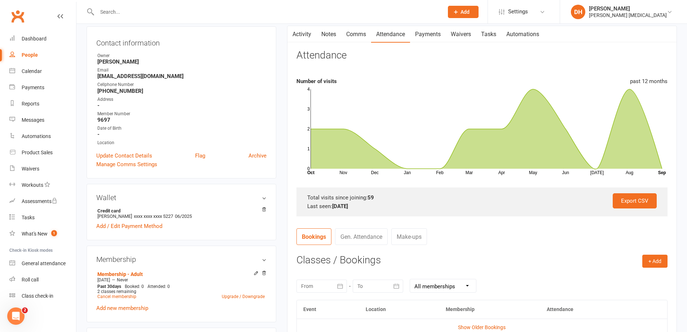
click at [300, 31] on link "Activity" at bounding box center [302, 34] width 29 height 17
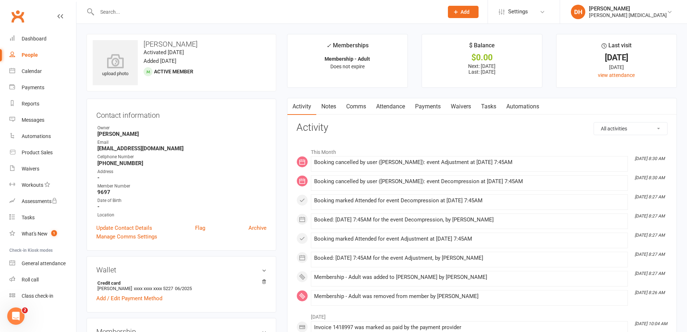
click at [391, 106] on link "Attendance" at bounding box center [390, 106] width 39 height 17
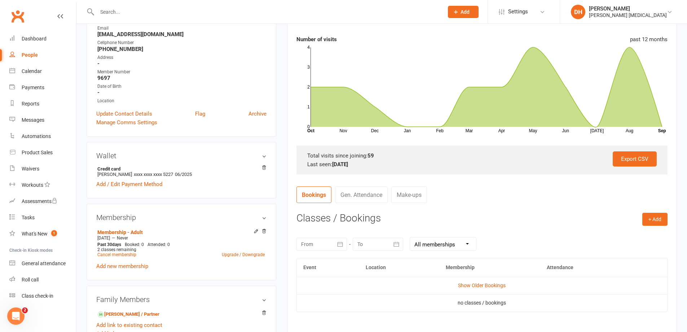
scroll to position [144, 0]
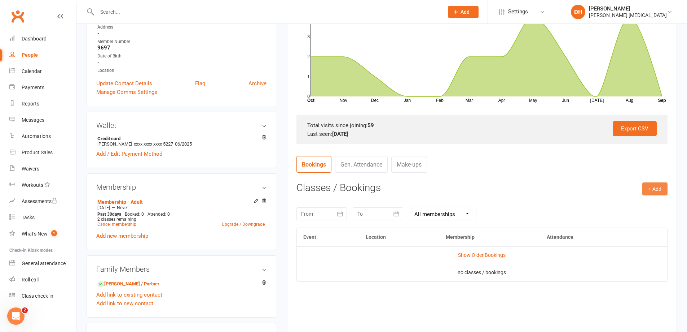
click at [653, 185] on button "+ Add" at bounding box center [655, 188] width 25 height 13
click at [635, 209] on link "Book Event" at bounding box center [631, 205] width 71 height 14
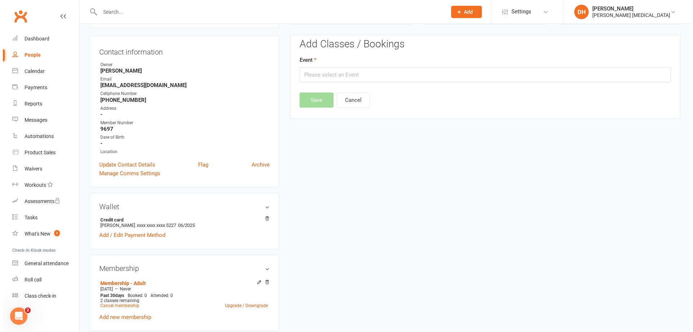
scroll to position [62, 0]
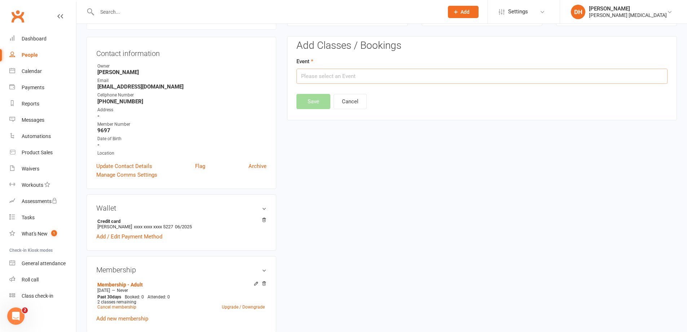
click at [373, 70] on input "text" at bounding box center [482, 76] width 371 height 15
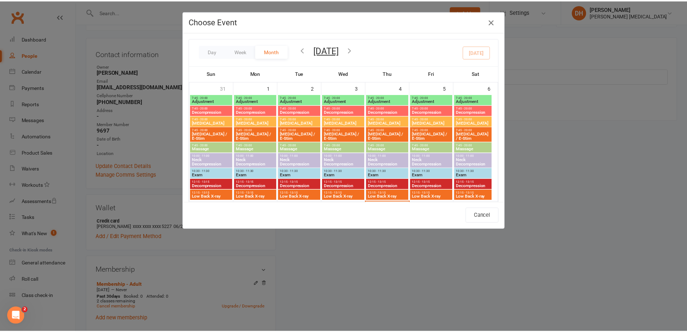
scroll to position [144, 0]
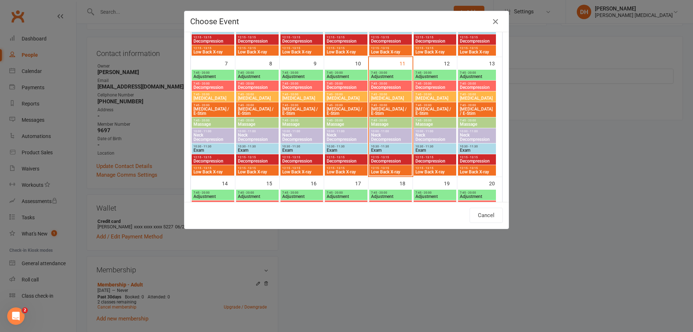
click at [348, 76] on span "Adjustment" at bounding box center [346, 76] width 40 height 4
type input "Adjustment - [DATE] 7:45:00 AM"
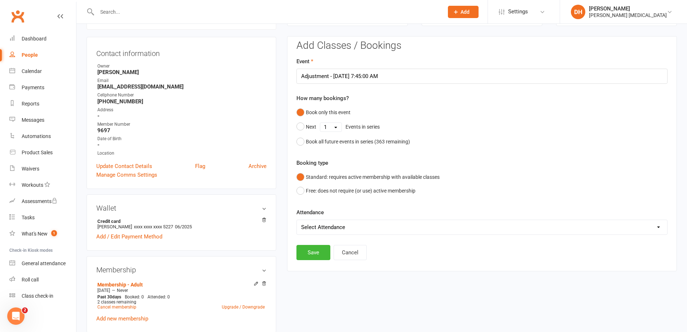
click at [376, 229] on select "Select Attendance Attended Absent" at bounding box center [482, 227] width 371 height 14
select select "0"
click at [297, 220] on select "Select Attendance Attended Absent" at bounding box center [482, 227] width 371 height 14
click at [319, 252] on button "Save" at bounding box center [314, 252] width 34 height 15
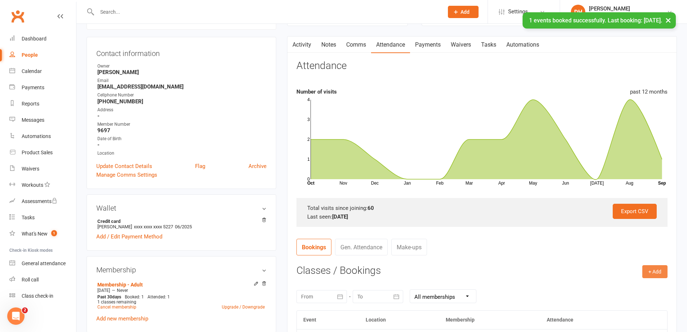
click at [648, 272] on button "+ Add" at bounding box center [655, 271] width 25 height 13
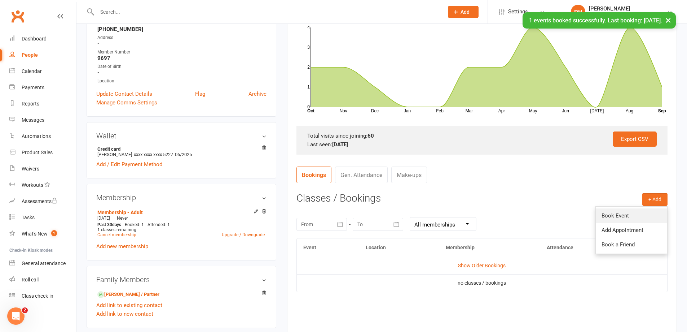
click at [625, 212] on link "Book Event" at bounding box center [631, 215] width 71 height 14
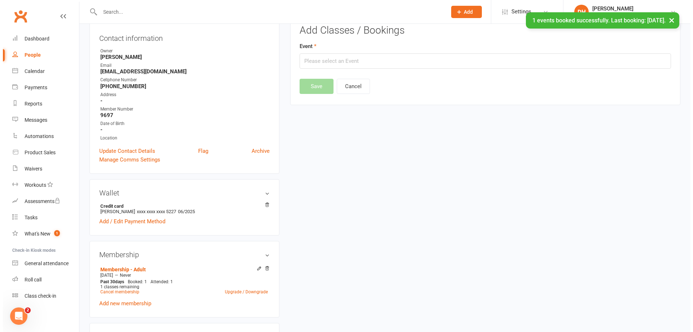
scroll to position [62, 0]
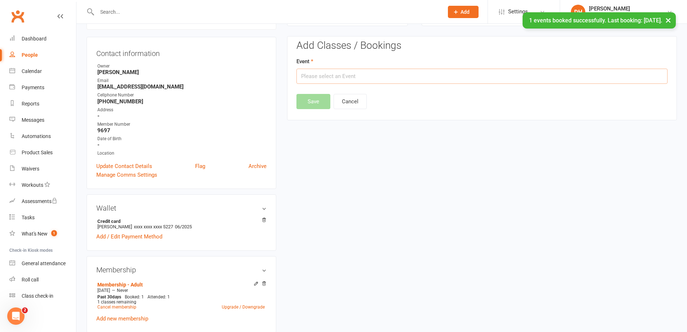
click at [406, 76] on input "text" at bounding box center [482, 76] width 371 height 15
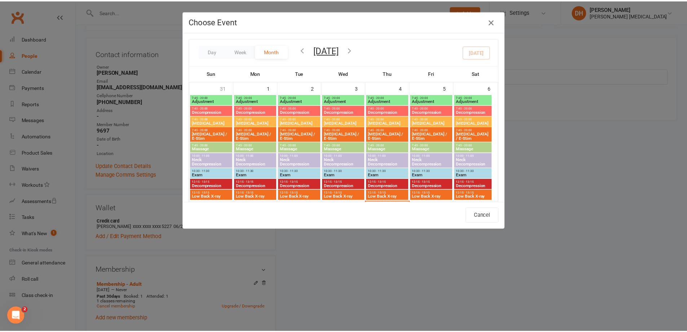
scroll to position [144, 0]
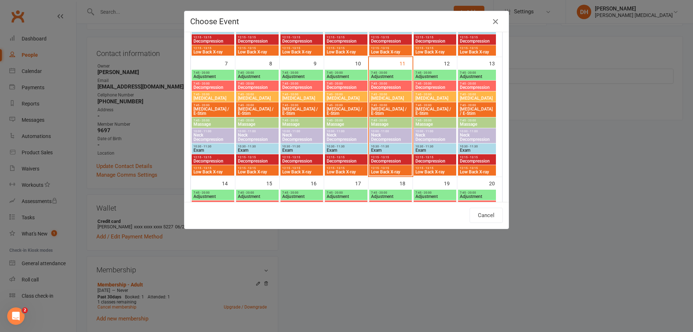
click at [341, 88] on span "Decompression" at bounding box center [346, 87] width 40 height 4
type input "Decompression - [DATE] 7:45:00 AM"
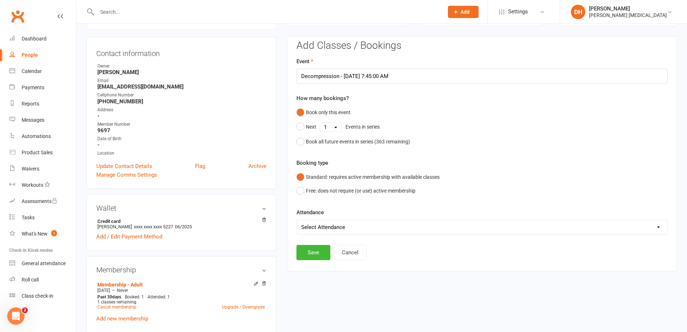
click at [362, 228] on select "Select Attendance Attended Absent" at bounding box center [482, 227] width 371 height 14
select select "0"
click at [297, 220] on select "Select Attendance Attended Absent" at bounding box center [482, 227] width 371 height 14
click at [312, 250] on button "Save" at bounding box center [314, 252] width 34 height 15
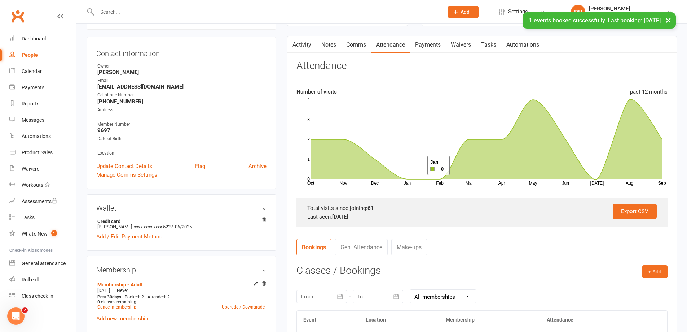
click at [374, 12] on div "× 1 events booked successfully. Last booking: [DATE]." at bounding box center [339, 12] width 678 height 0
click at [105, 12] on input "text" at bounding box center [267, 12] width 344 height 10
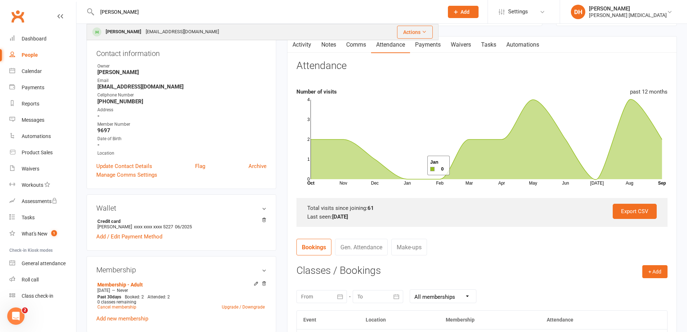
type input "[PERSON_NAME]"
click at [128, 36] on div "[PERSON_NAME]" at bounding box center [124, 32] width 40 height 10
